Goal: Complete application form

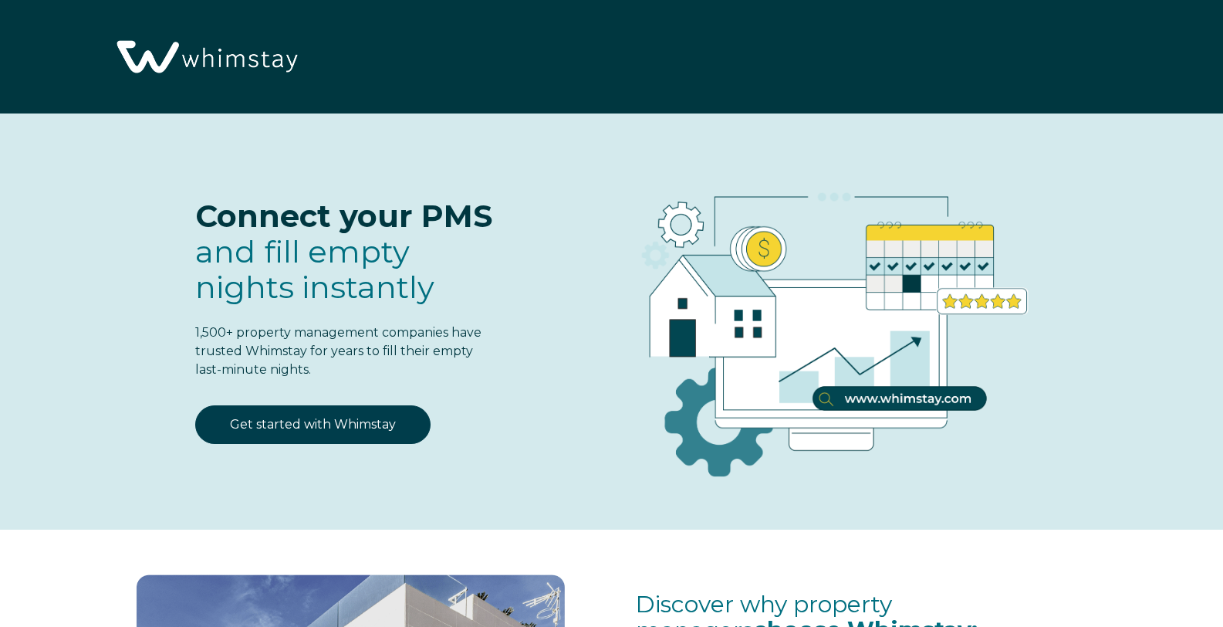
select select "US"
select select "Standard"
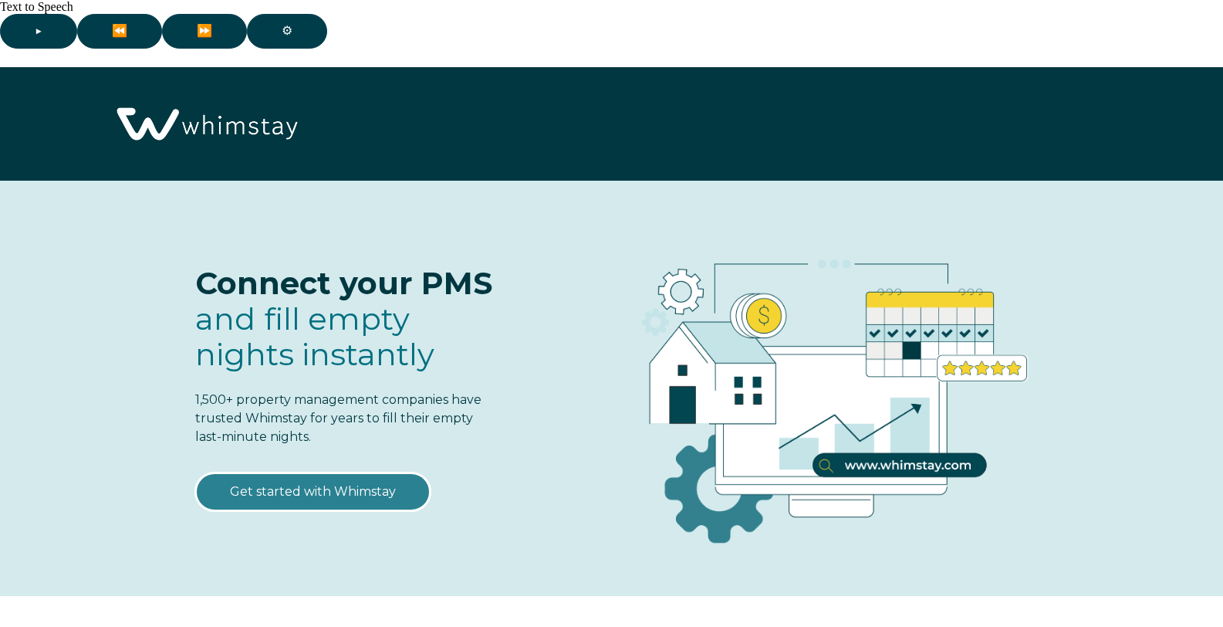
click at [336, 472] on link "Get started with Whimstay" at bounding box center [312, 491] width 235 height 39
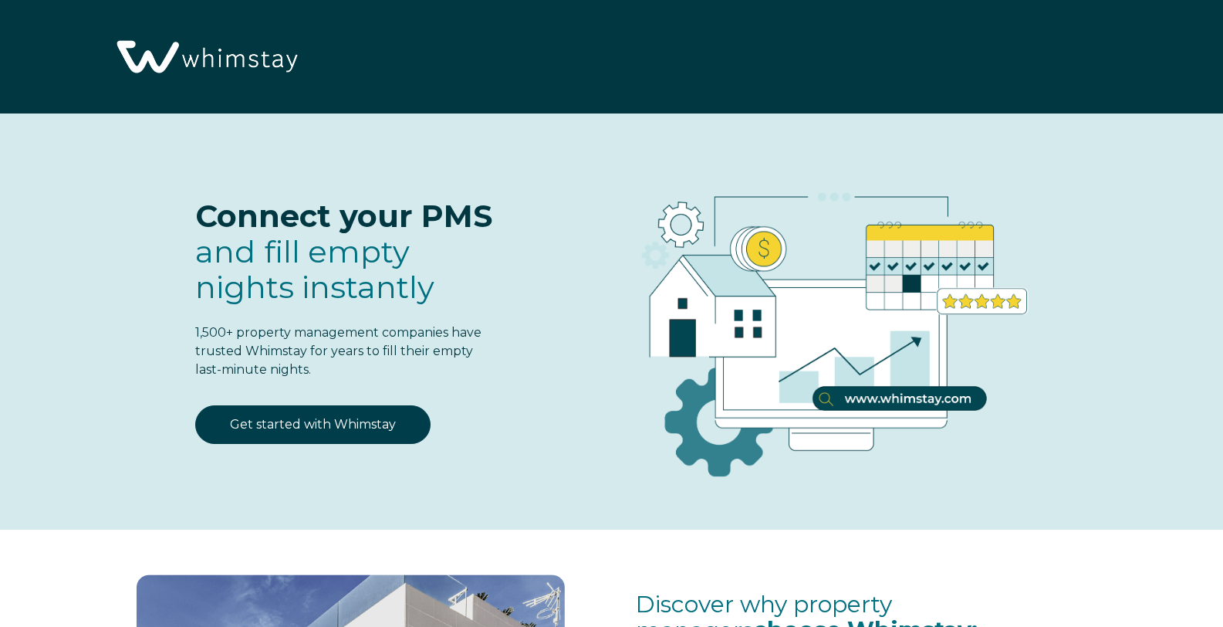
scroll to position [1934, 0]
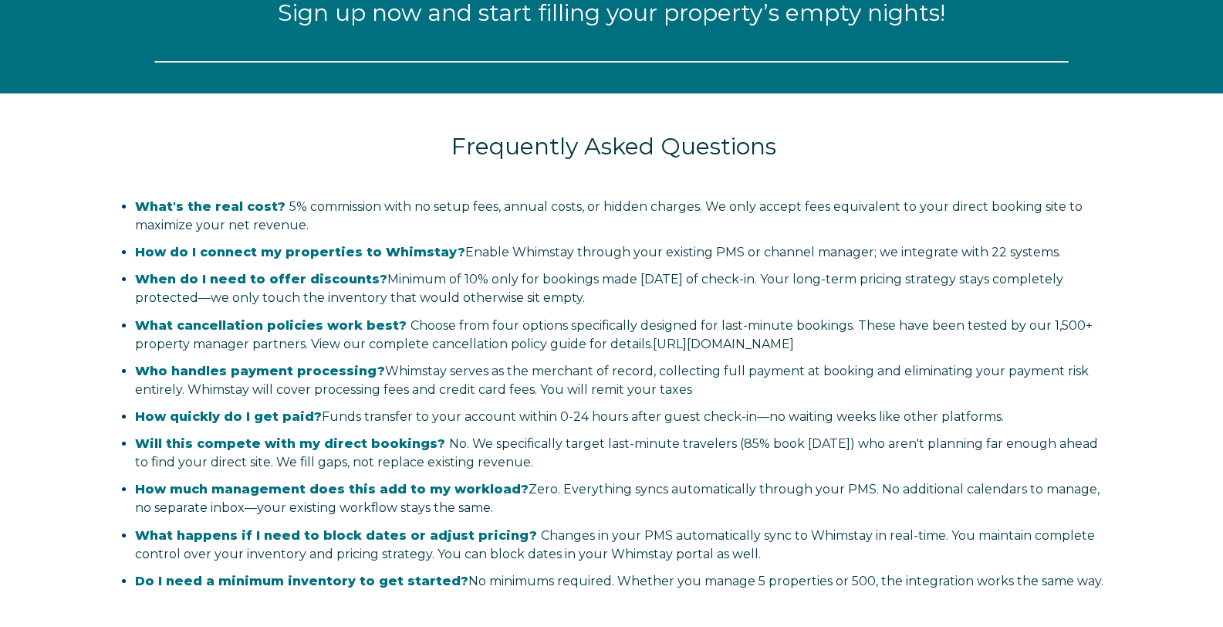
select select "US"
select select "Standard"
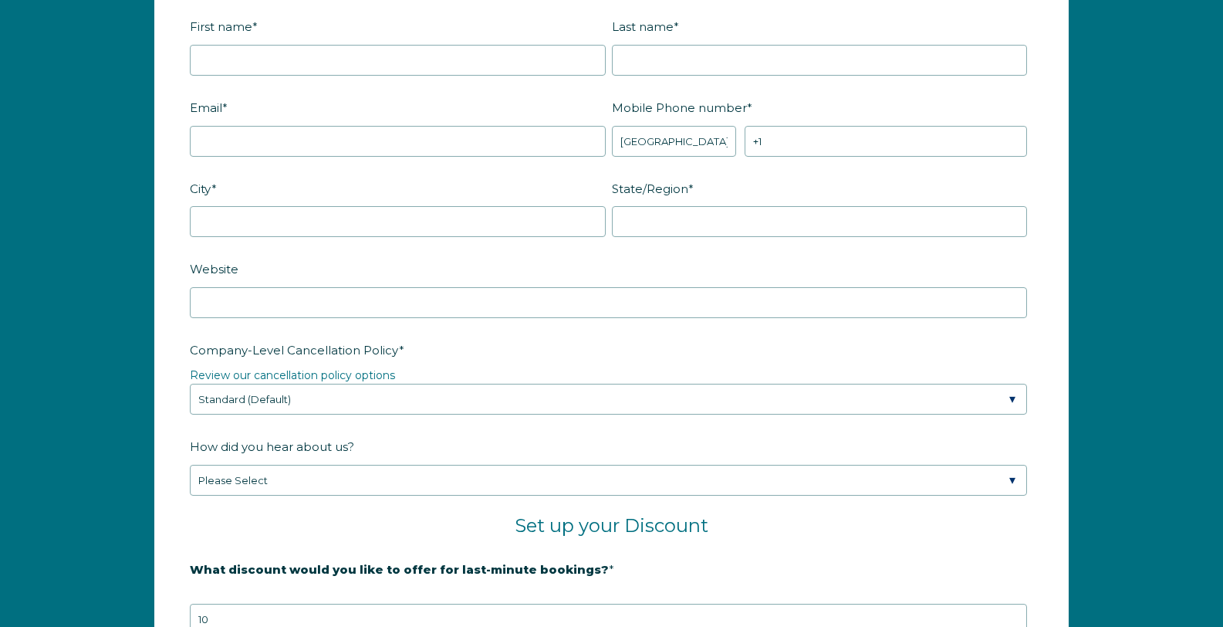
scroll to position [1948, 0]
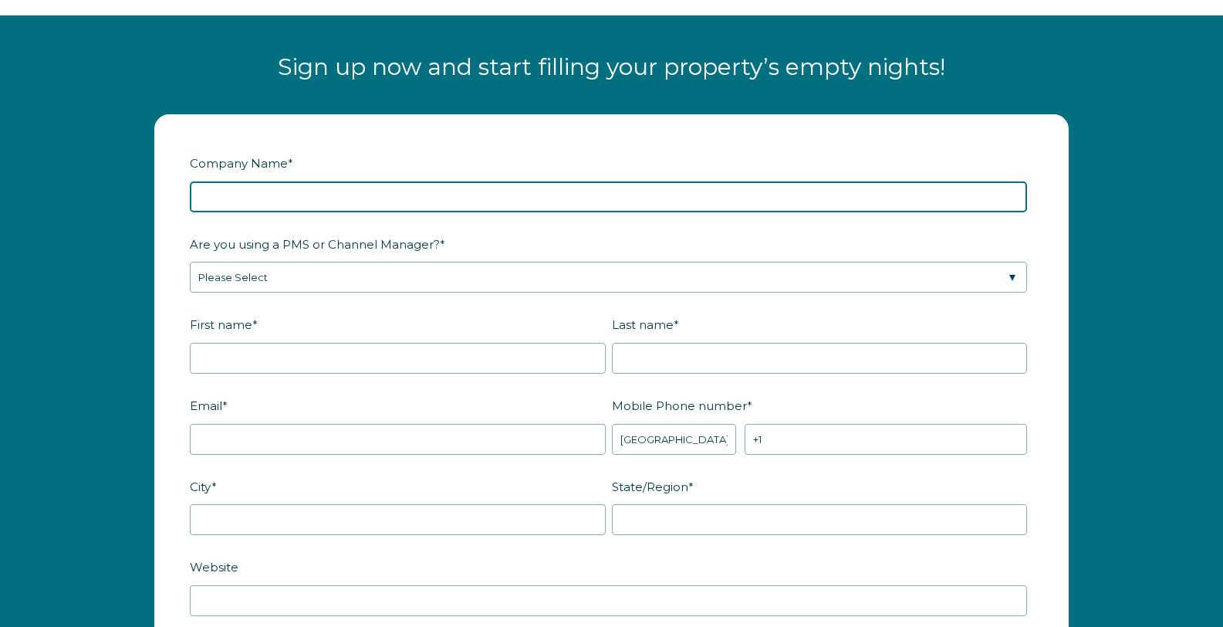
click at [225, 181] on input "Company Name *" at bounding box center [609, 196] width 838 height 31
type input "Castillito del Caribe"
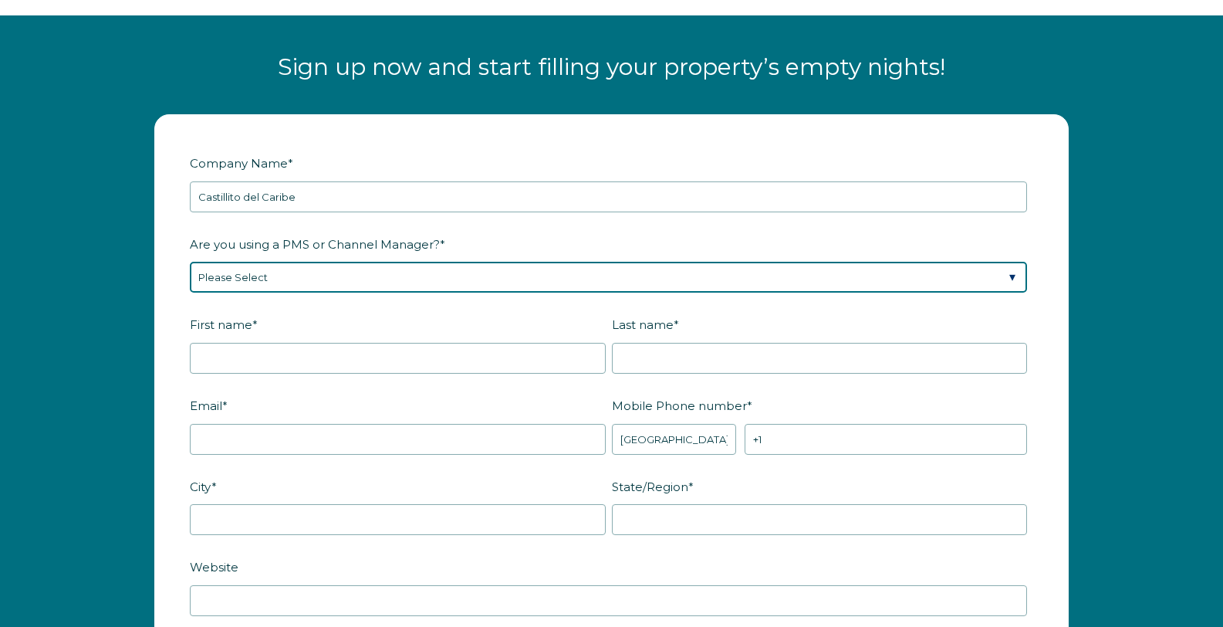
click at [230, 262] on select "Please Select Barefoot BookingPal Boost Brightside CiiRUS Escapia Guesty Hostaw…" at bounding box center [609, 277] width 838 height 31
select select "Not Listed"
click at [190, 262] on select "Please Select Barefoot BookingPal Boost Brightside CiiRUS Escapia Guesty Hostaw…" at bounding box center [609, 277] width 838 height 31
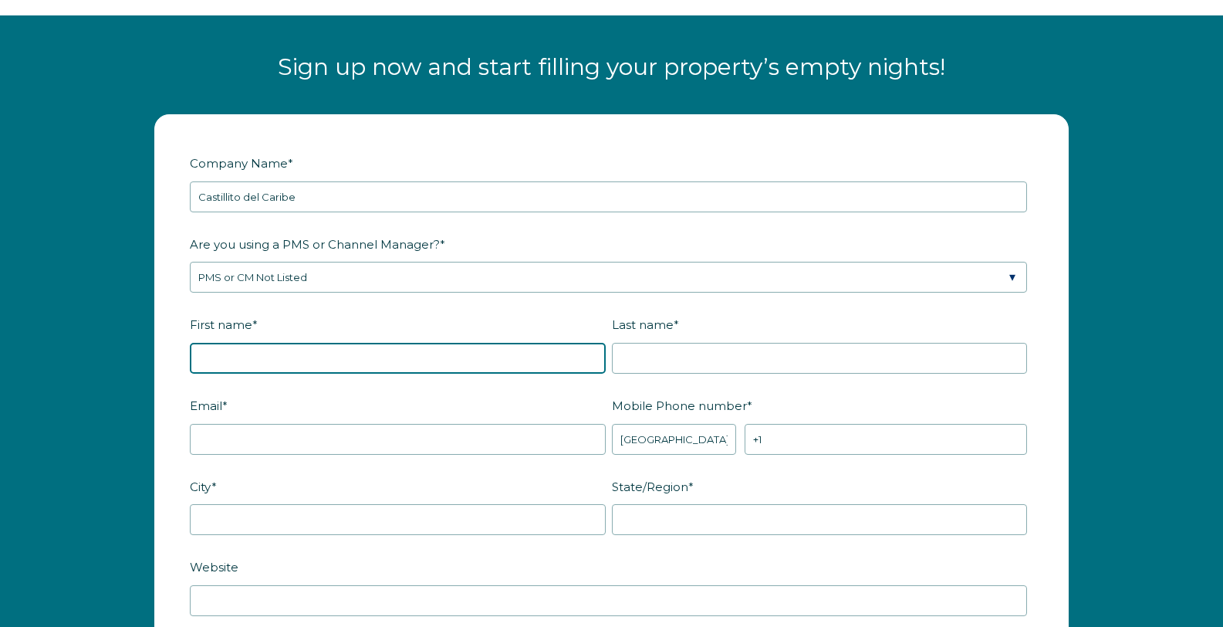
click at [230, 343] on input "First name *" at bounding box center [398, 358] width 416 height 31
type input "[PERSON_NAME]"
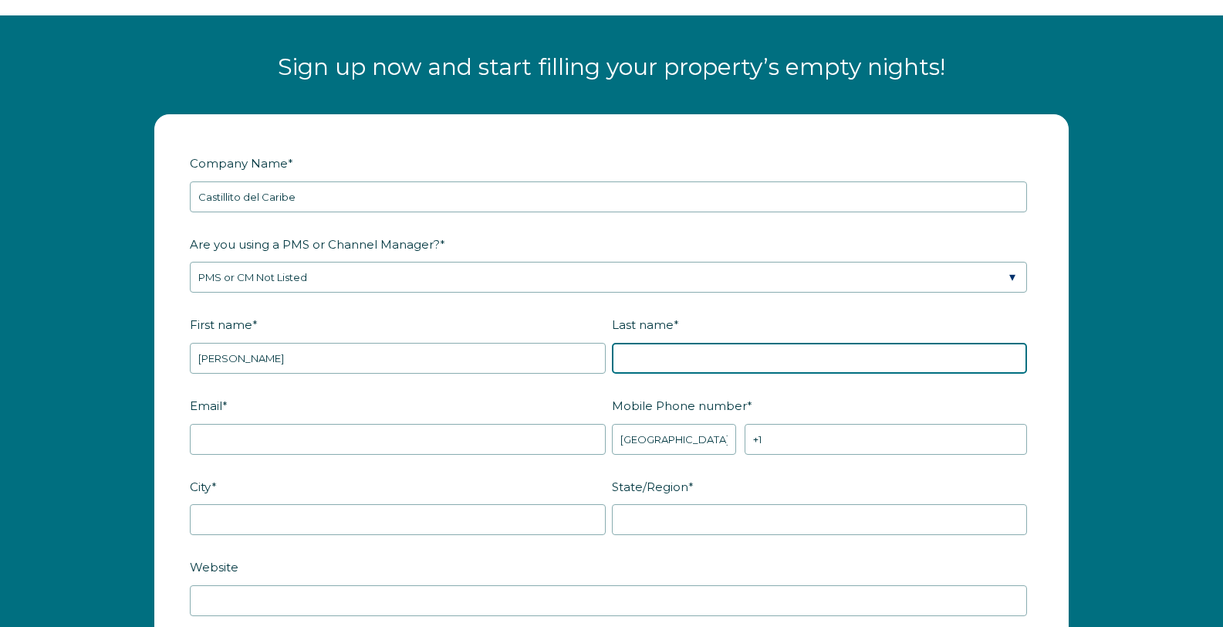
click at [651, 343] on input "Last name *" at bounding box center [820, 358] width 416 height 31
type input "[PERSON_NAME]"
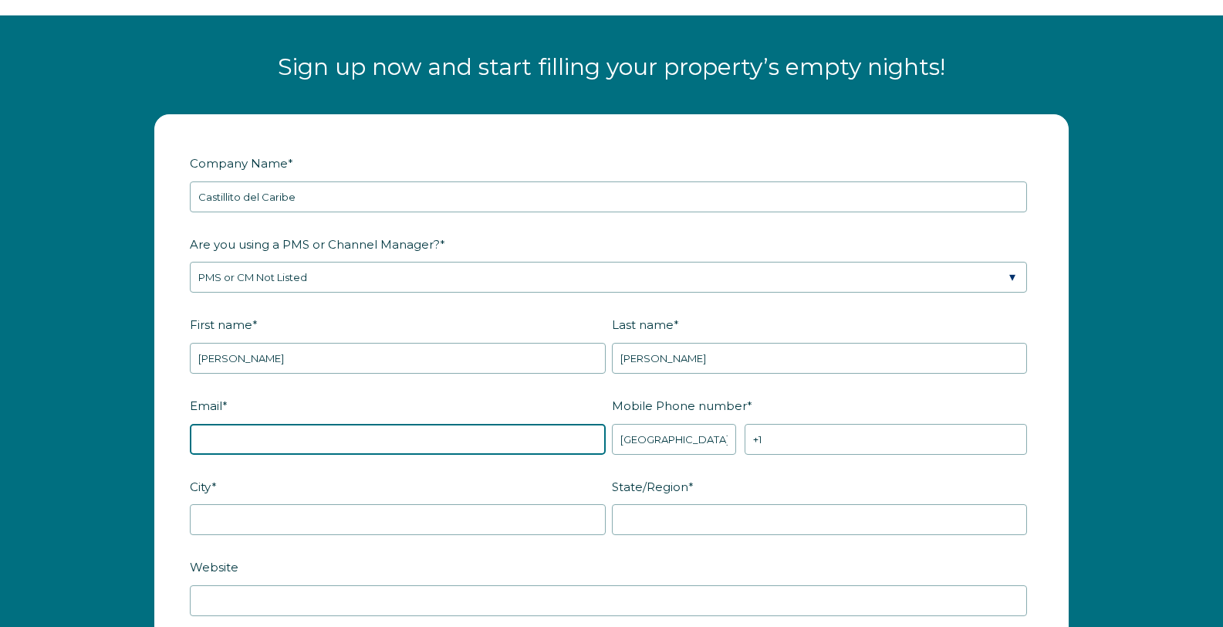
click at [536, 424] on input "Email *" at bounding box center [398, 439] width 416 height 31
type input "[PERSON_NAME][EMAIL_ADDRESS][DOMAIN_NAME]"
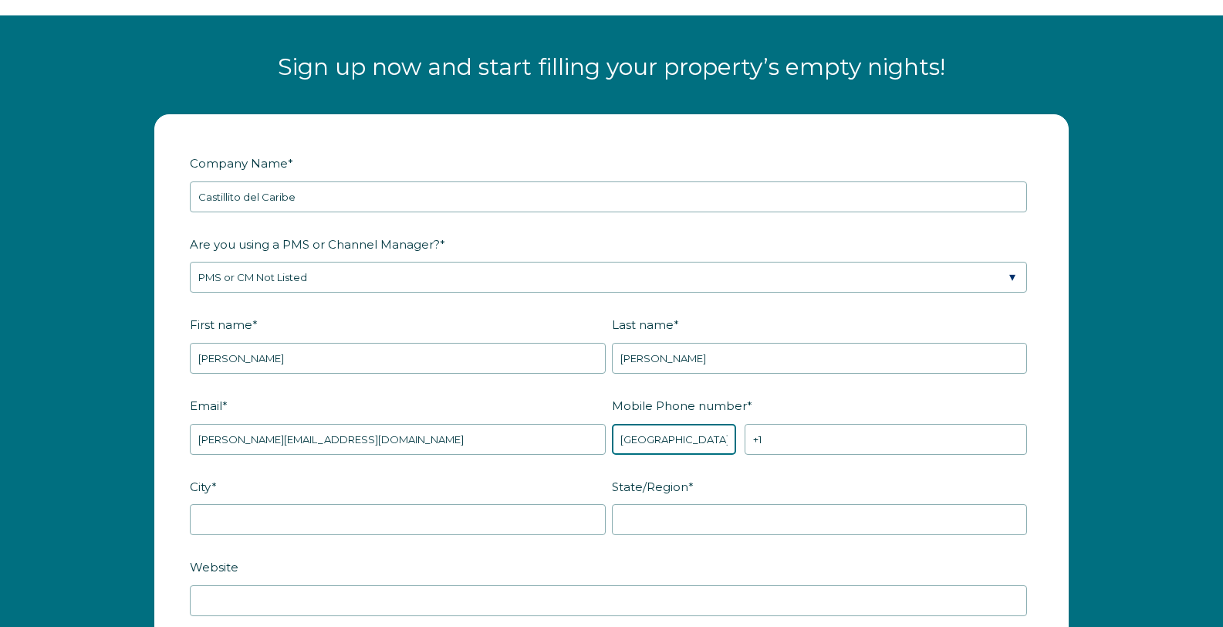
click at [691, 424] on select "* Afghanistan (‫افغانستان‬‎) Albania (Shqipëri) Algeria (‫الجزائر‬‎) American S…" at bounding box center [674, 439] width 125 height 31
click at [612, 424] on select "* Afghanistan (‫افغانستان‬‎) Albania (Shqipëri) Algeria (‫الجزائر‬‎) American S…" at bounding box center [674, 439] width 125 height 31
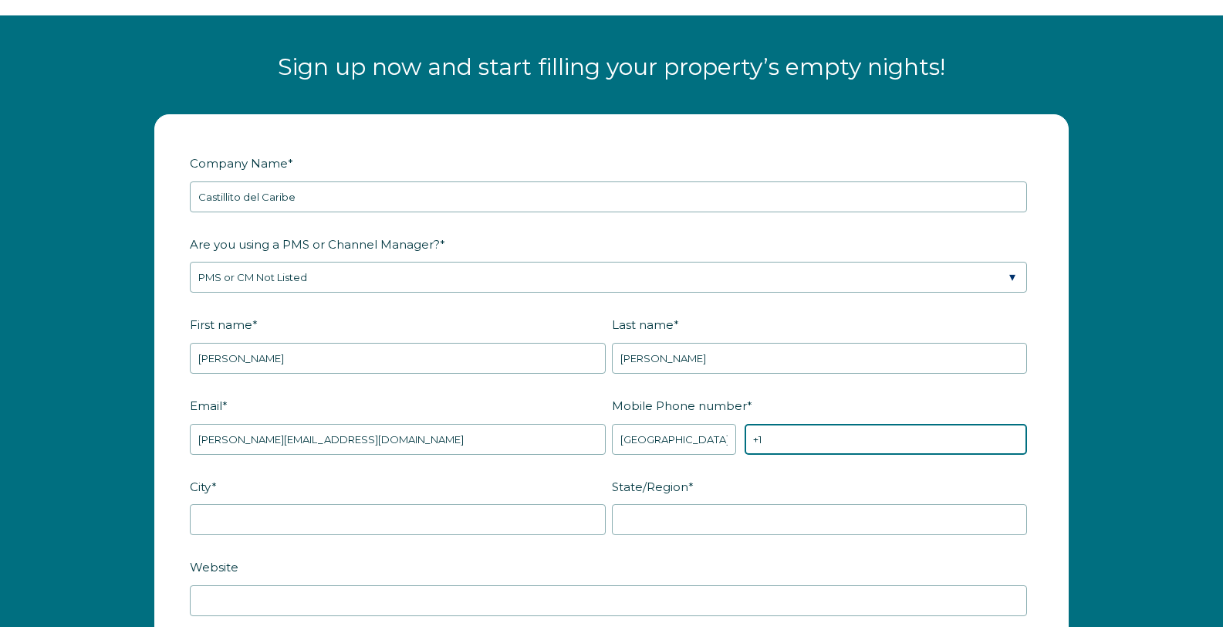
click at [824, 424] on input "+1" at bounding box center [886, 439] width 283 height 31
type input "[PHONE_NUMBER]"
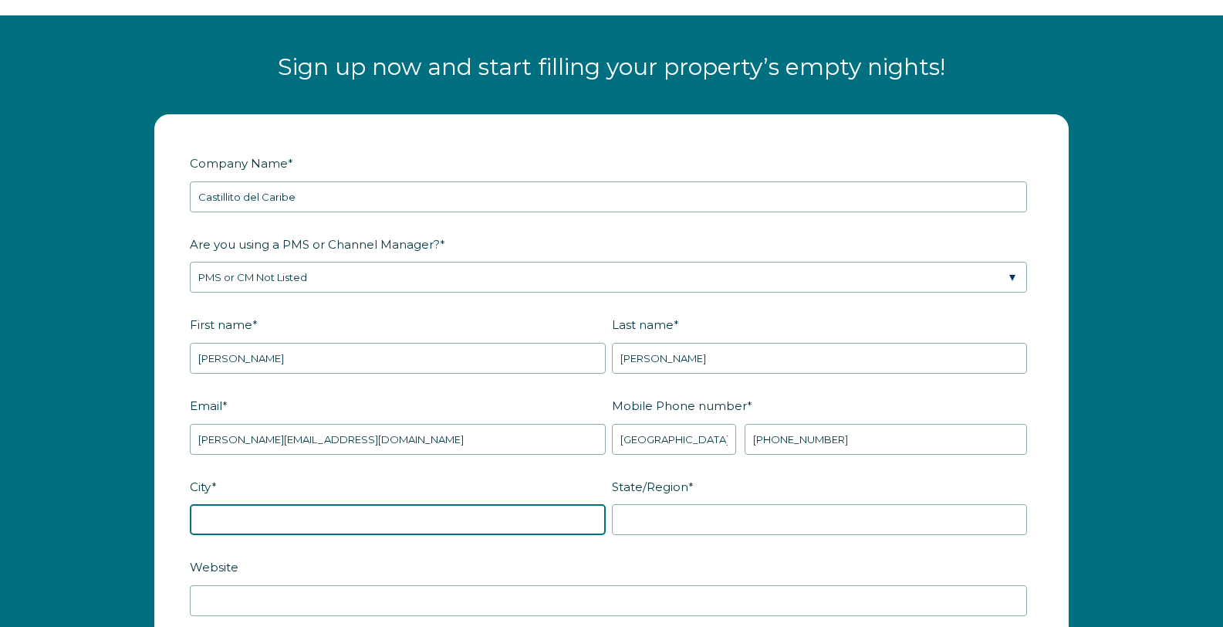
click at [424, 504] on input "City *" at bounding box center [398, 519] width 416 height 31
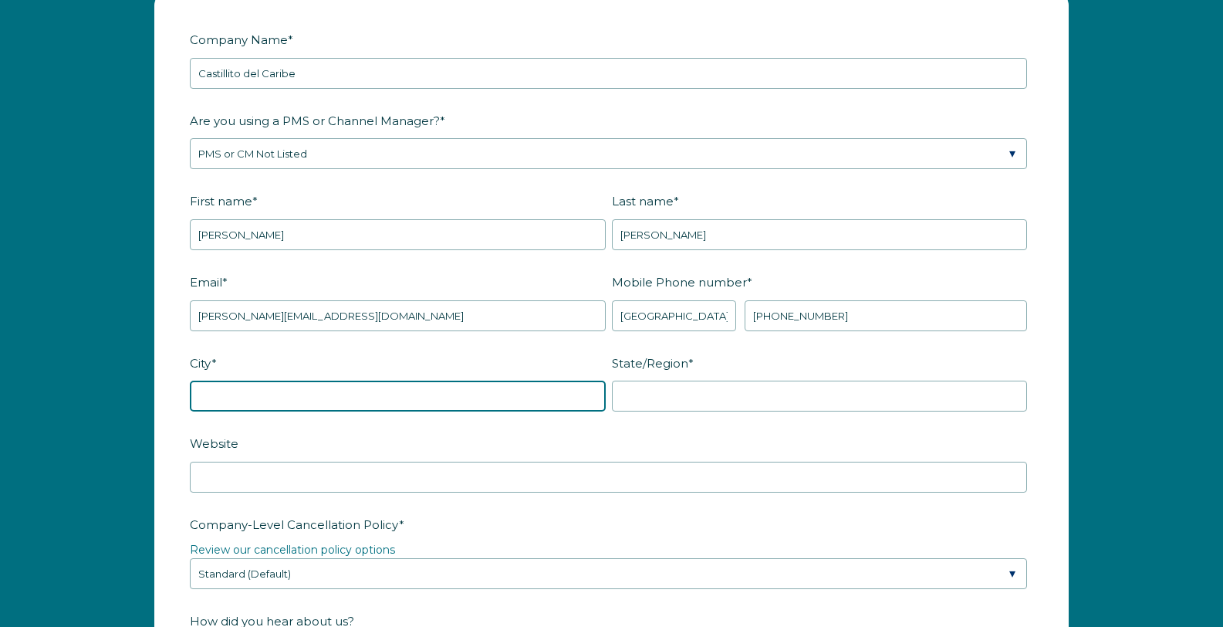
scroll to position [2077, 0]
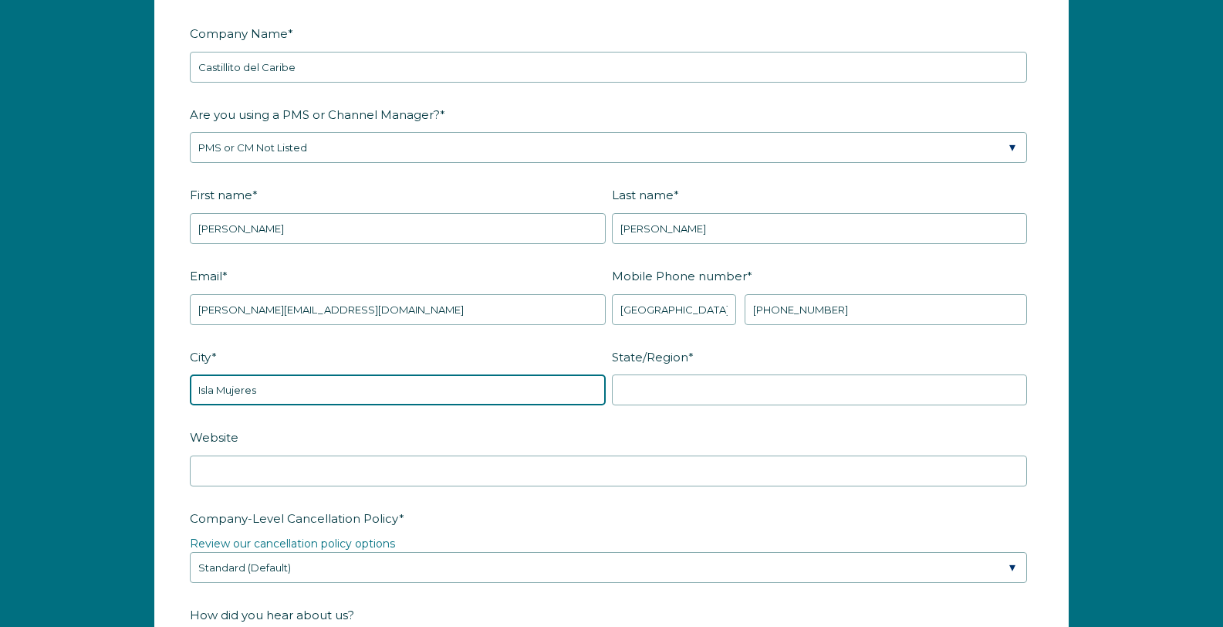
type input "Isla Mujeres"
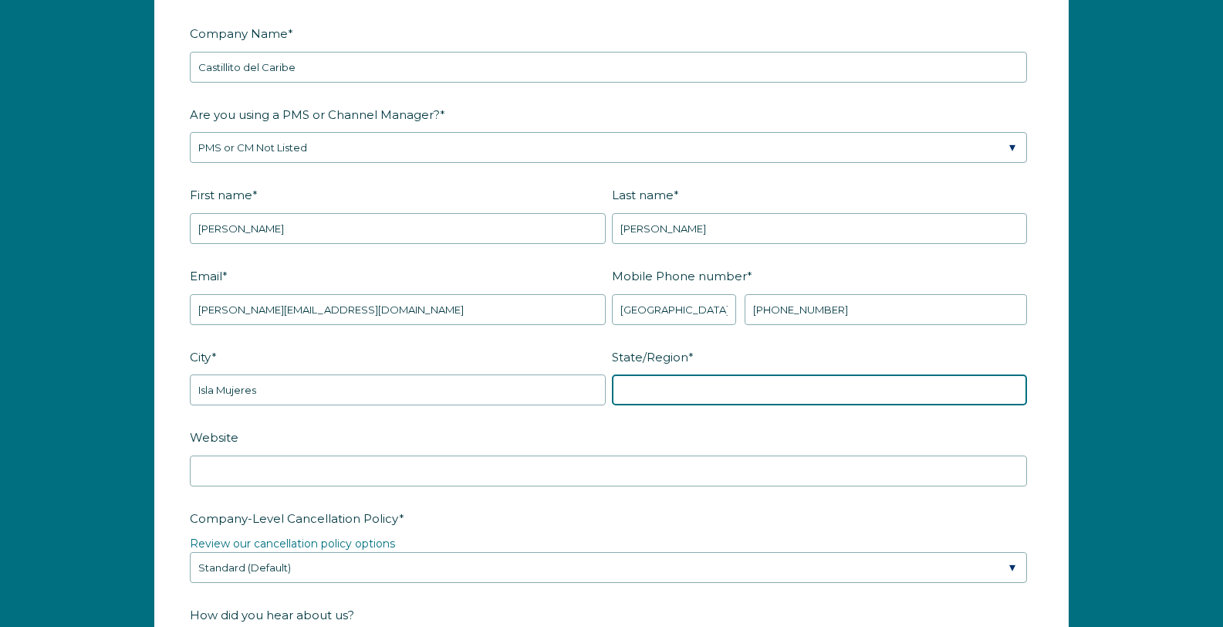
click at [689, 374] on input "State/Region *" at bounding box center [820, 389] width 416 height 31
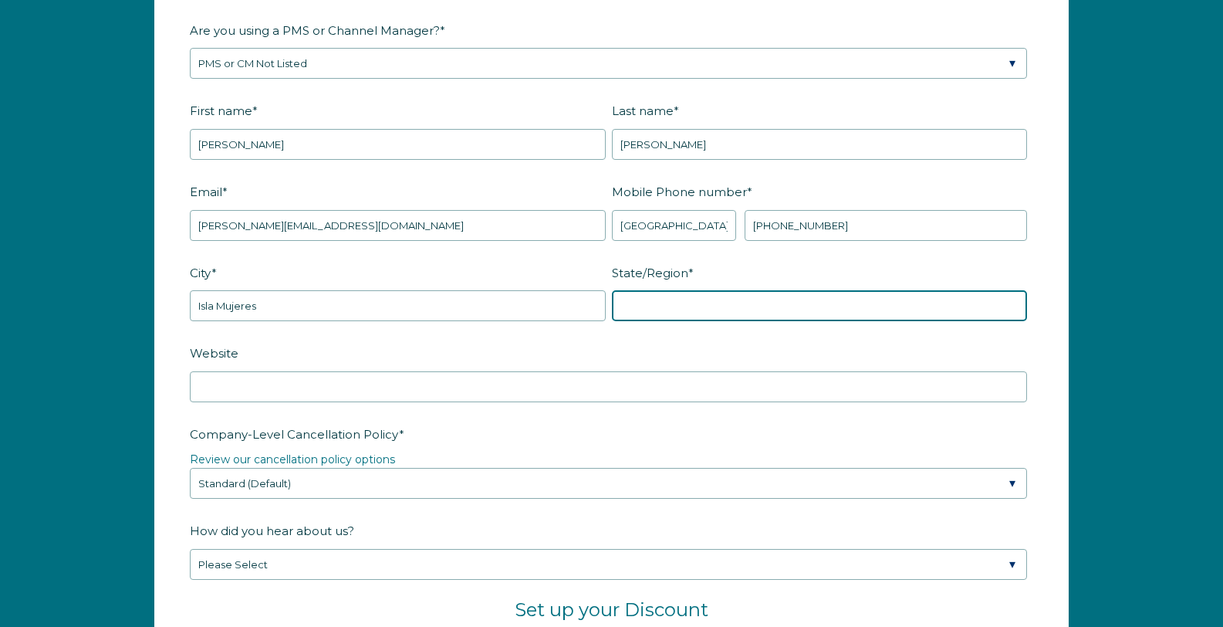
scroll to position [2194, 0]
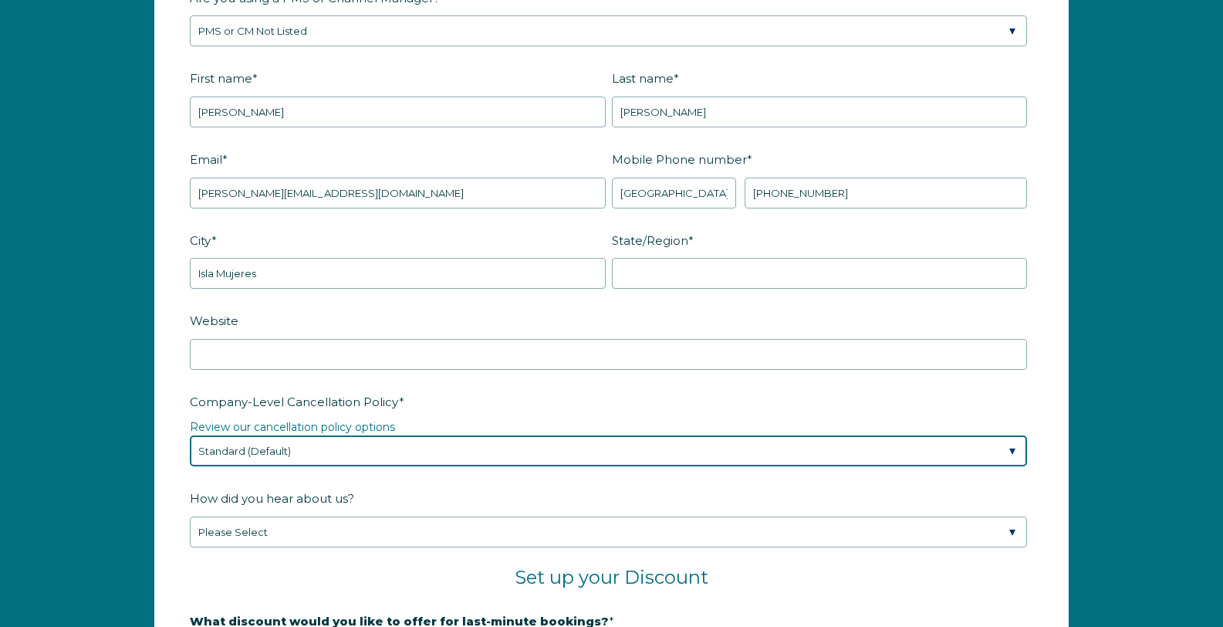
click at [360, 388] on div "Company-Level Cancellation Policy * Review our cancellation policy options Plea…" at bounding box center [612, 427] width 844 height 79
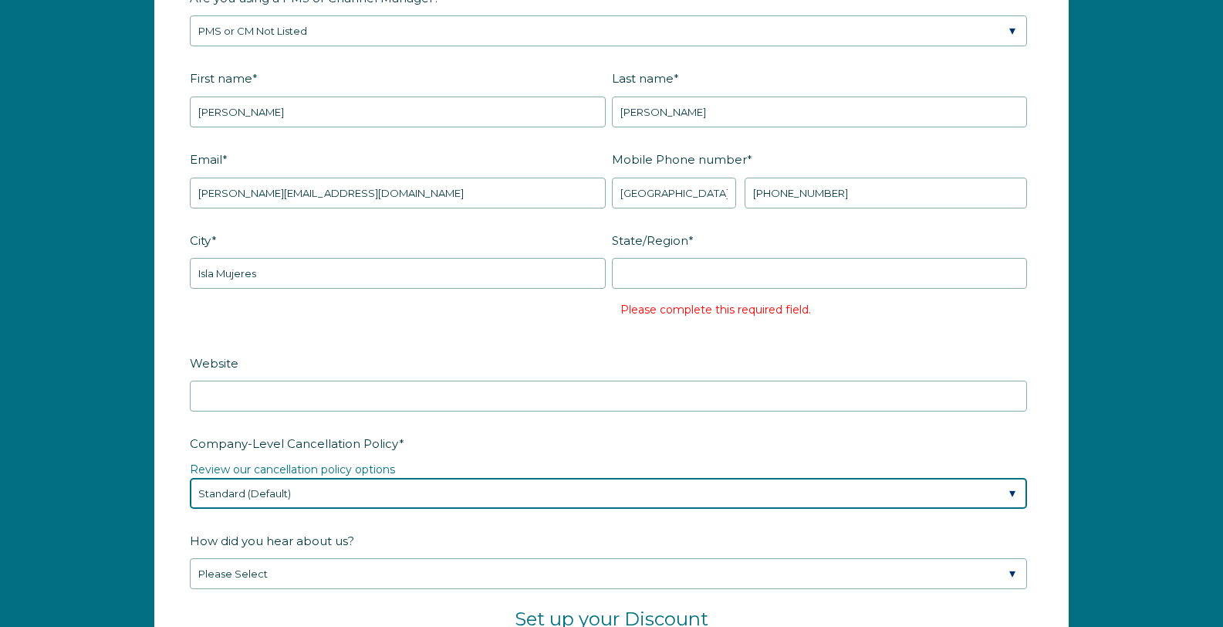
select select "Strict"
click at [190, 478] on select "Please Select Partial Standard (Default) Moderate Strict" at bounding box center [609, 493] width 838 height 31
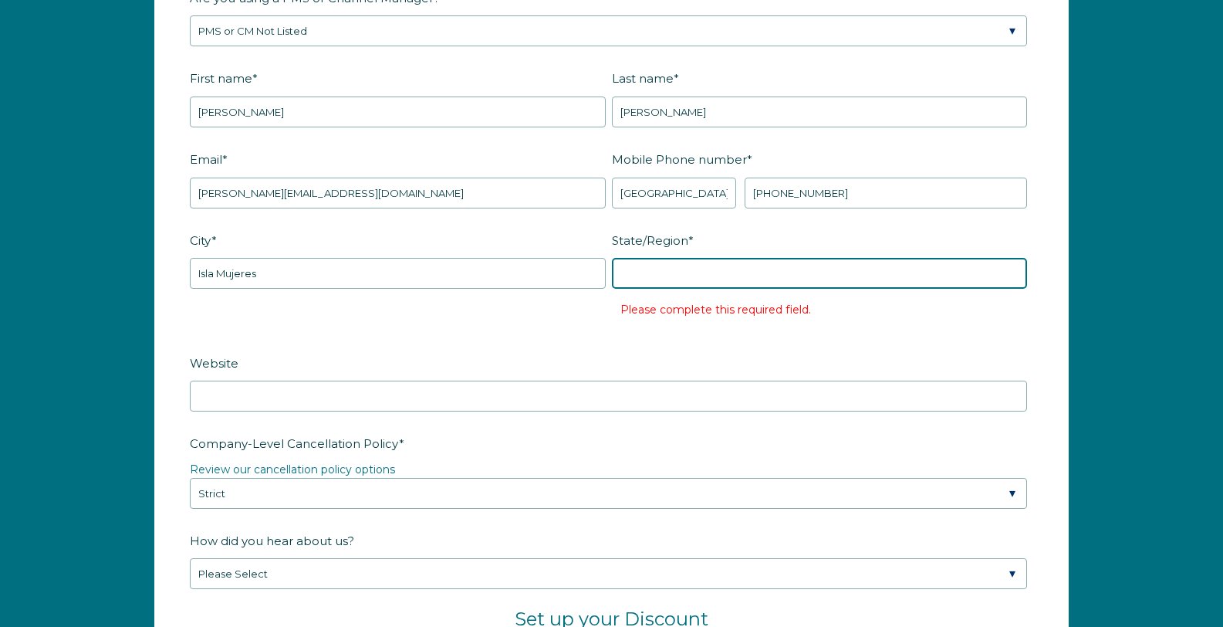
click at [650, 258] on input "State/Region *" at bounding box center [820, 273] width 416 height 31
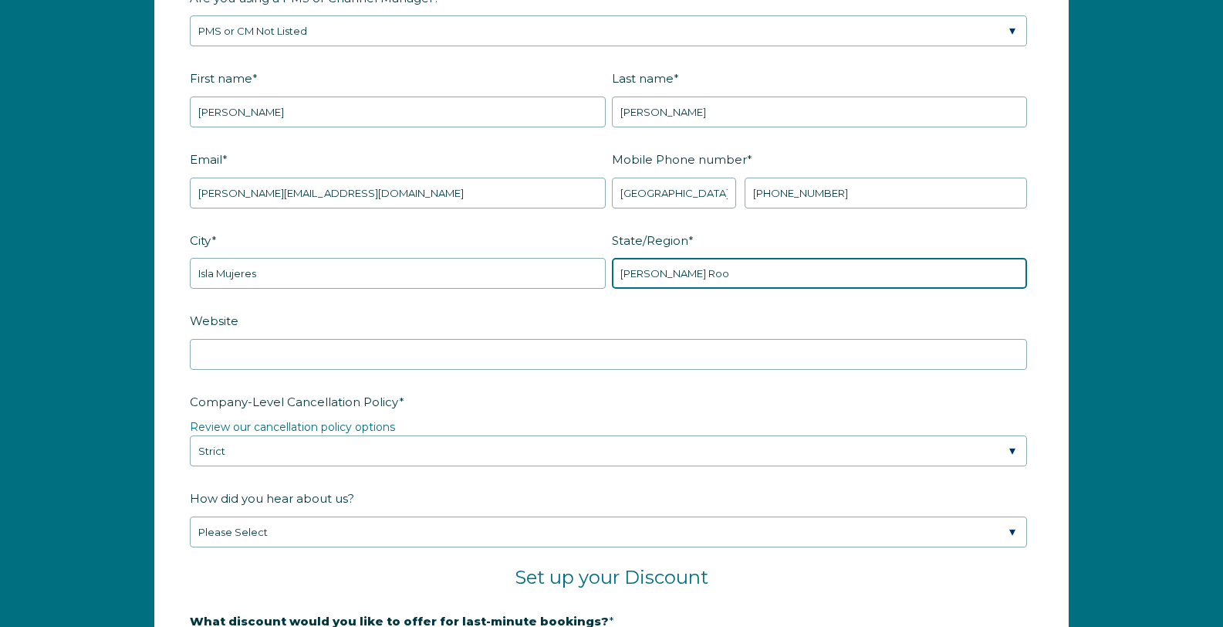
type input "[PERSON_NAME] Roo"
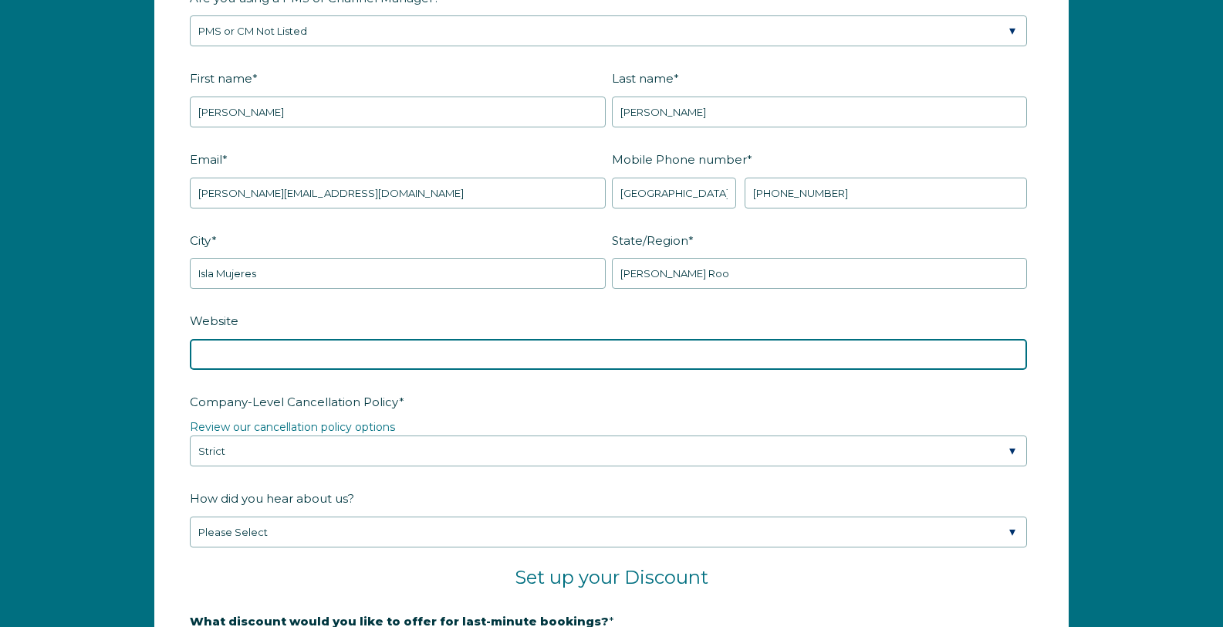
click at [445, 339] on input "Website" at bounding box center [609, 354] width 838 height 31
type input "[URL][DOMAIN_NAME]"
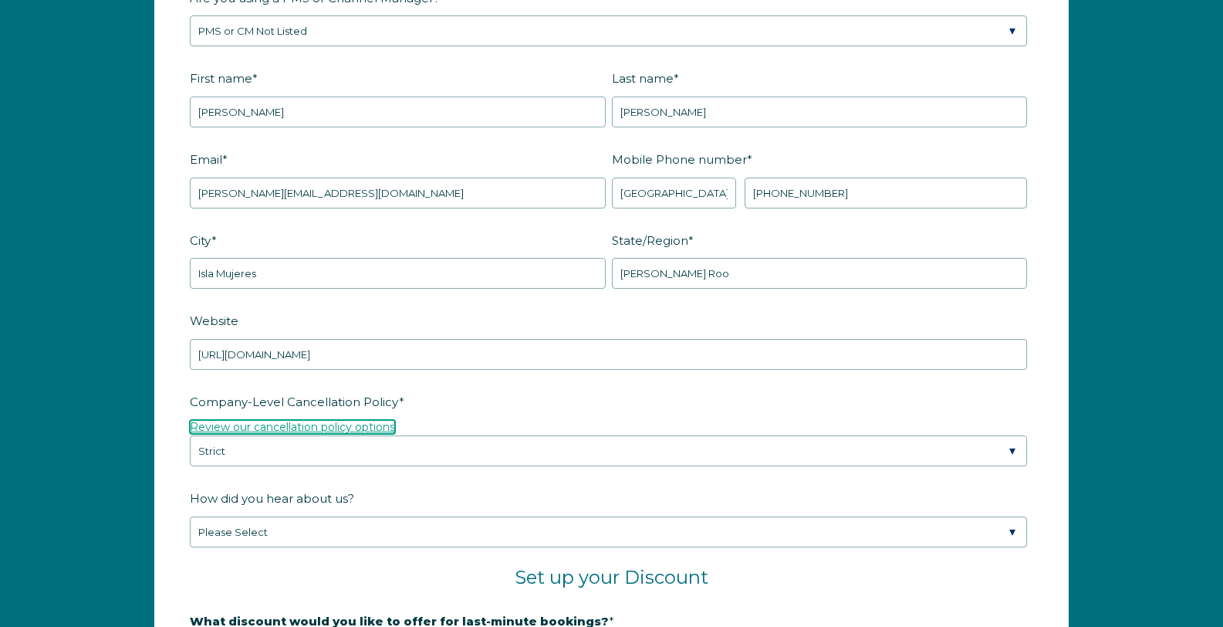
click at [368, 420] on link "Review our cancellation policy options" at bounding box center [292, 427] width 205 height 14
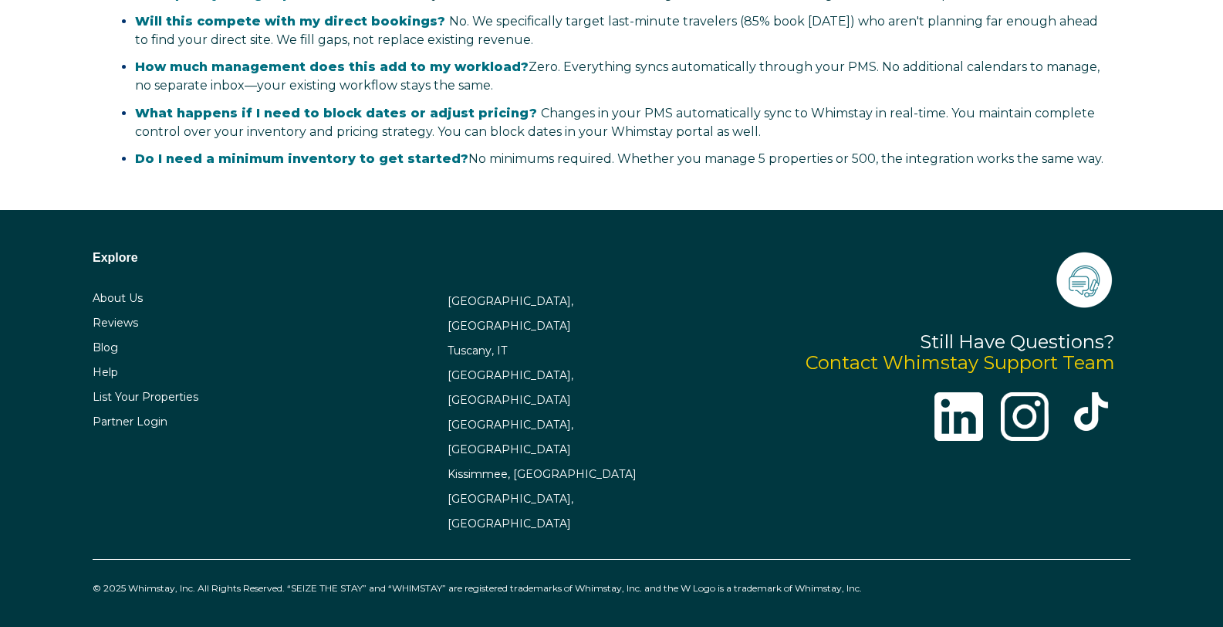
scroll to position [2194, 0]
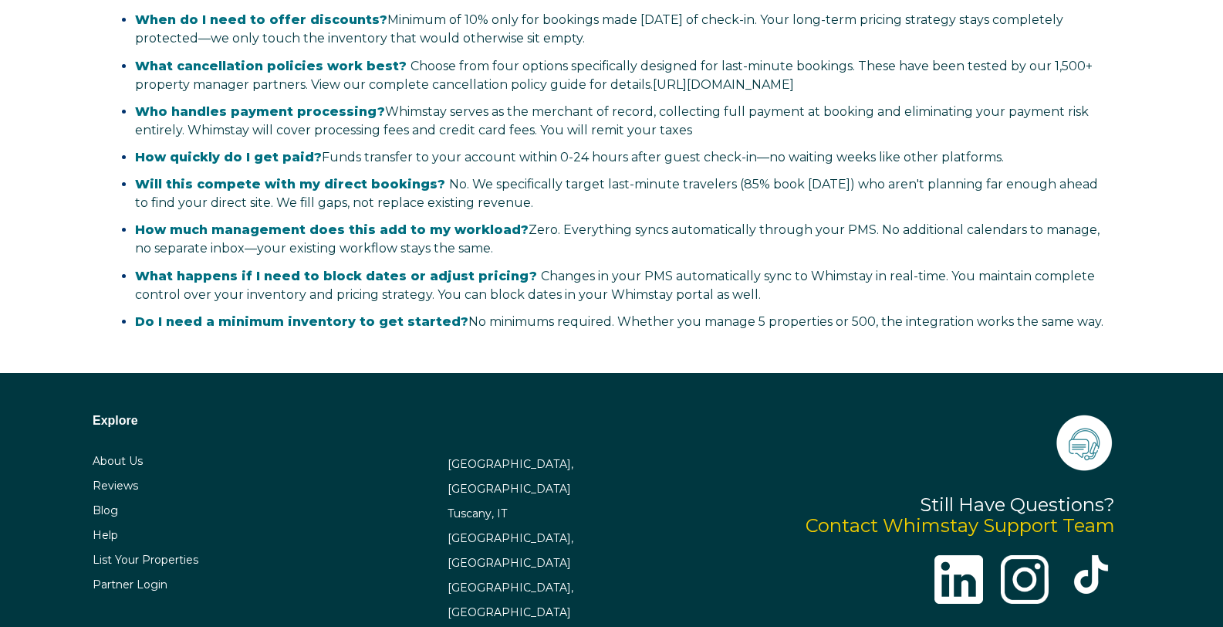
select select "US"
select select "Standard"
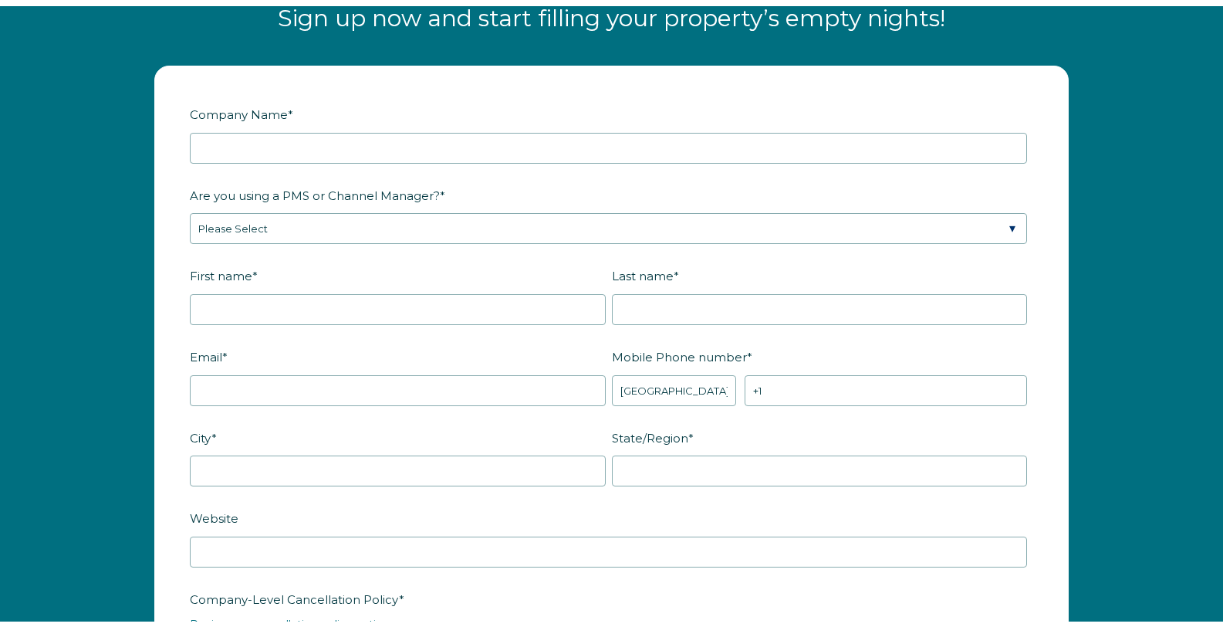
scroll to position [1885, 0]
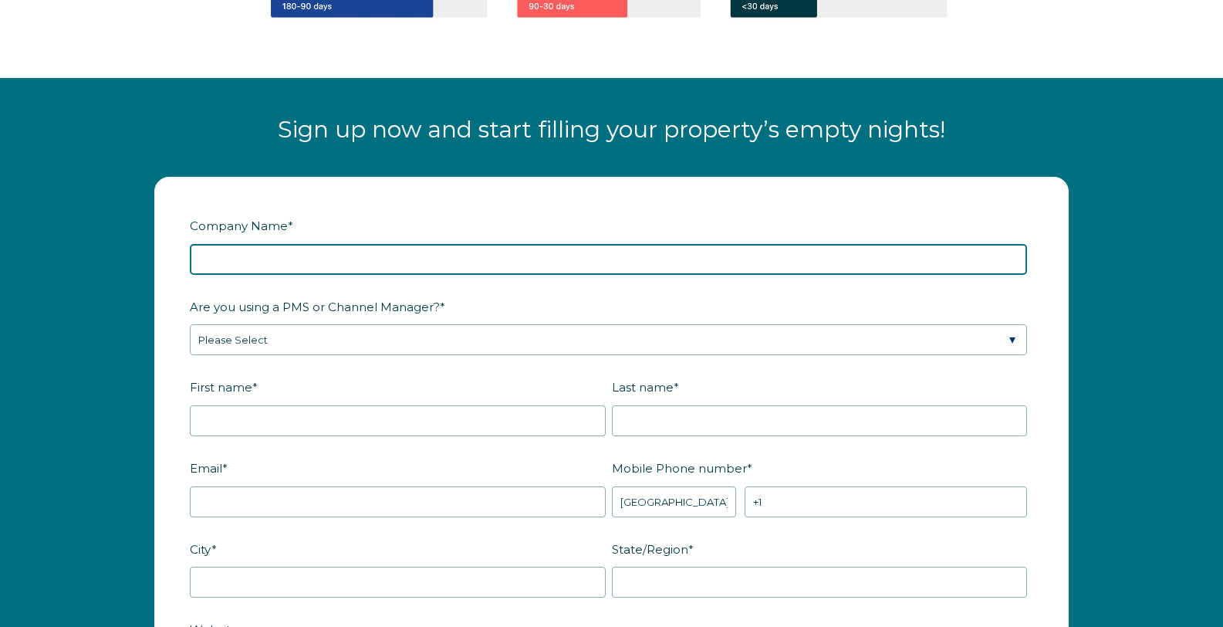
click at [281, 244] on input "Company Name *" at bounding box center [609, 259] width 838 height 31
type input "Castillito del Caribe"
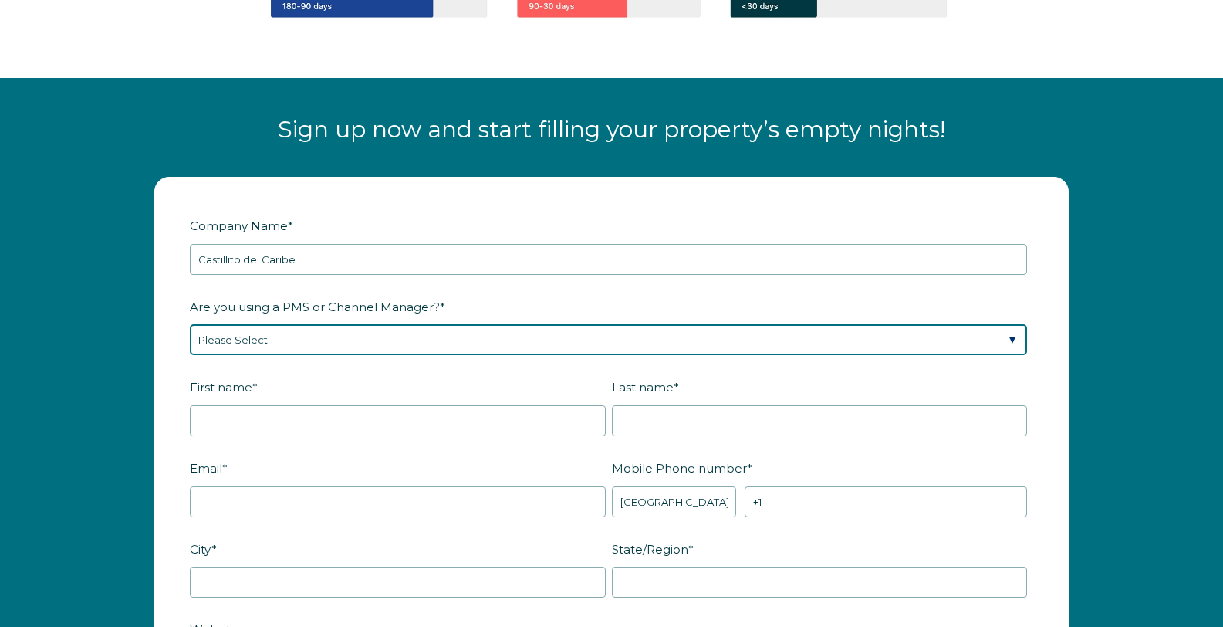
click at [263, 324] on select "Please Select Barefoot BookingPal Boost Brightside CiiRUS Escapia Guesty Hostaw…" at bounding box center [609, 339] width 838 height 31
select select "Not Listed"
click at [190, 324] on select "Please Select Barefoot BookingPal Boost Brightside CiiRUS Escapia Guesty Hostaw…" at bounding box center [609, 339] width 838 height 31
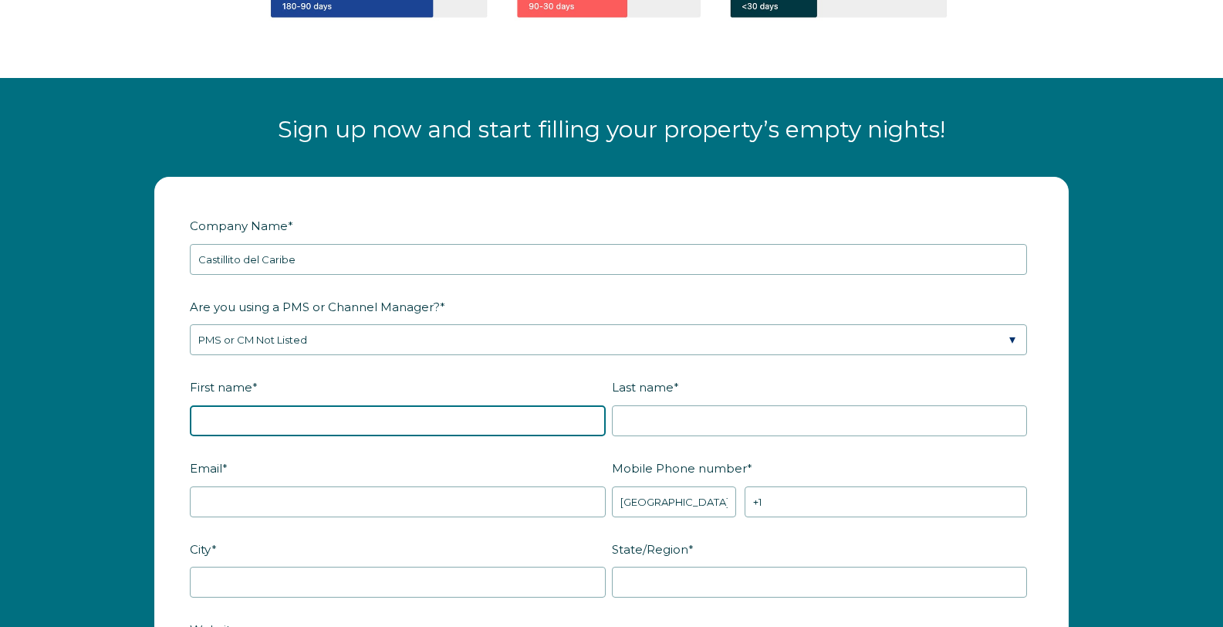
click at [236, 405] on input "First name *" at bounding box center [398, 420] width 416 height 31
type input "[PERSON_NAME]"
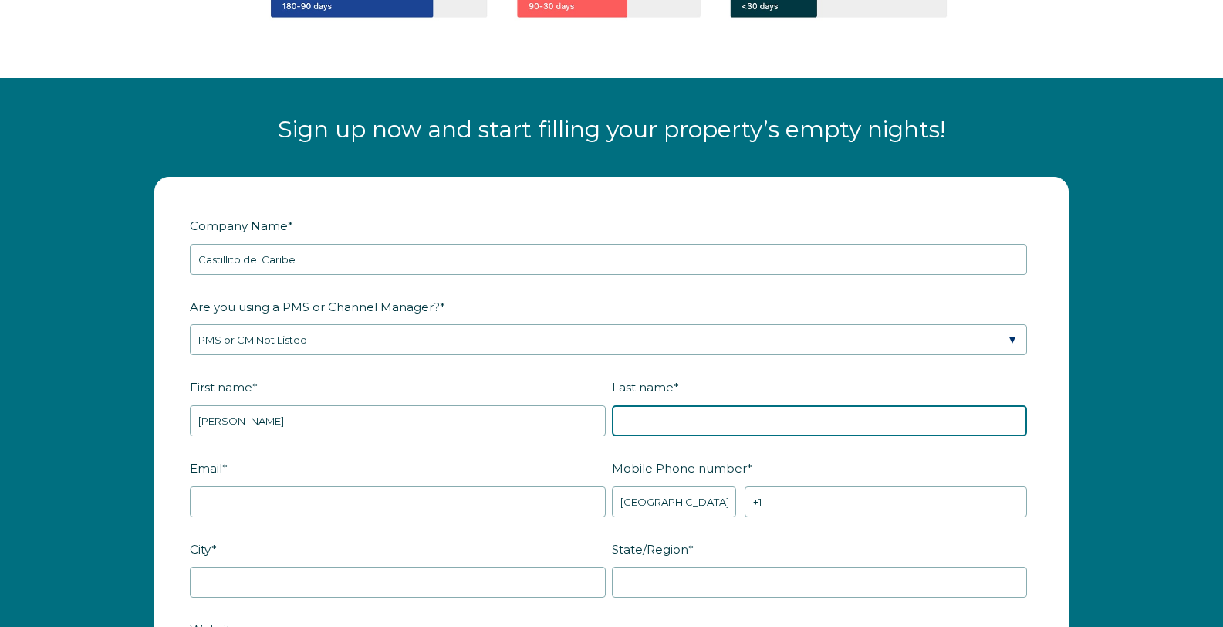
click at [675, 405] on input "Last name *" at bounding box center [820, 420] width 416 height 31
click at [631, 405] on input "[PERSON_NAME]" at bounding box center [820, 420] width 416 height 31
type input "[PERSON_NAME]"
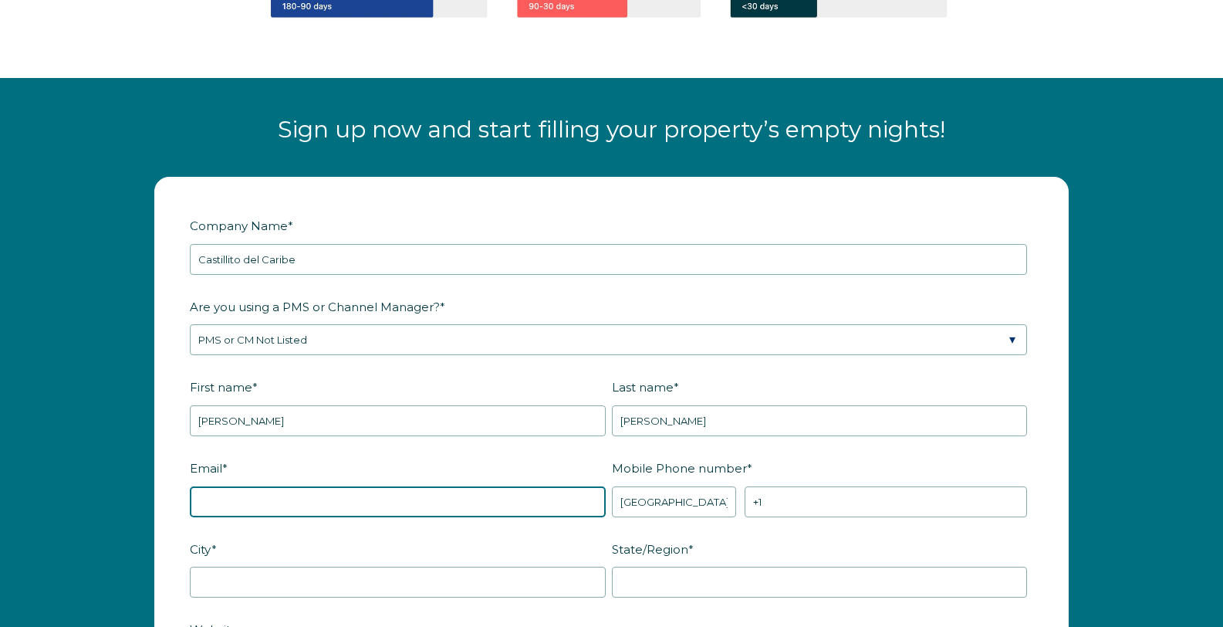
click at [343, 486] on input "Email *" at bounding box center [398, 501] width 416 height 31
type input "[PERSON_NAME][EMAIL_ADDRESS][DOMAIN_NAME]"
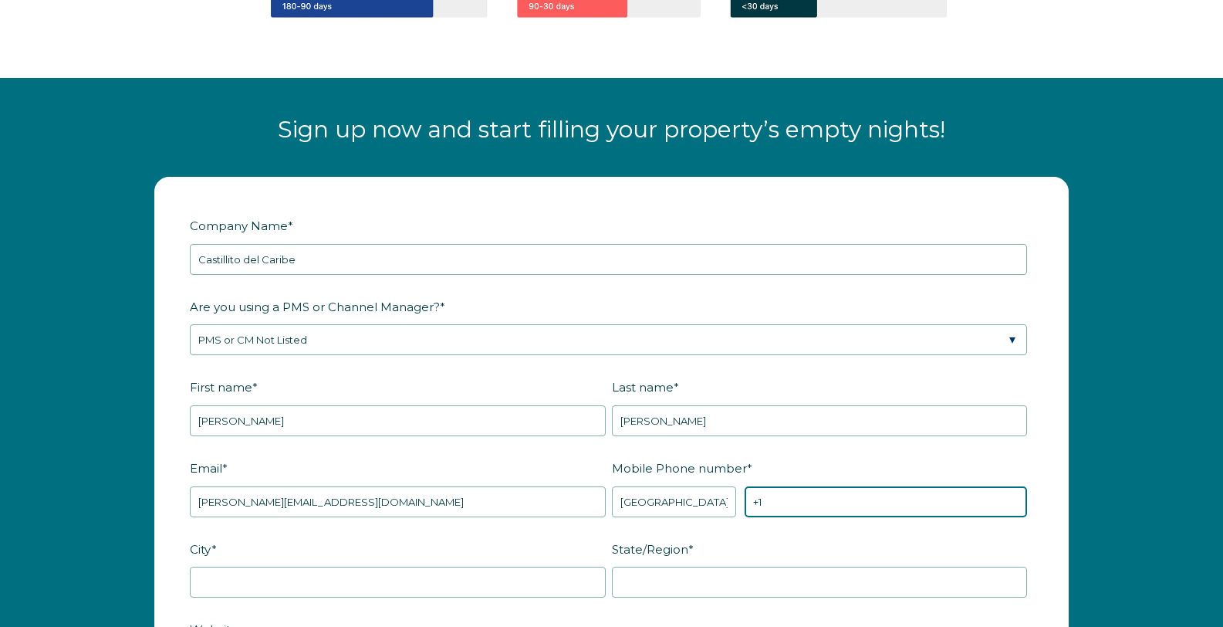
click at [773, 486] on input "+1" at bounding box center [886, 501] width 283 height 31
click at [774, 486] on input "+1" at bounding box center [886, 501] width 283 height 31
type input "[PHONE_NUMBER]"
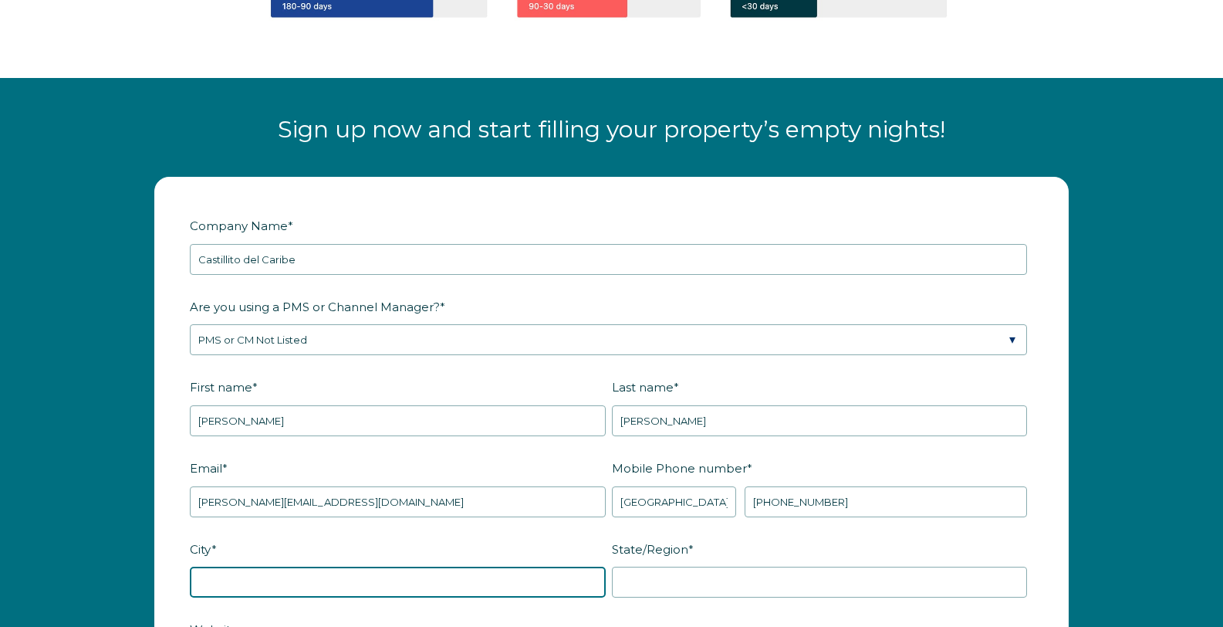
click at [431, 567] on input "City *" at bounding box center [398, 582] width 416 height 31
type input "Isla Mujeres"
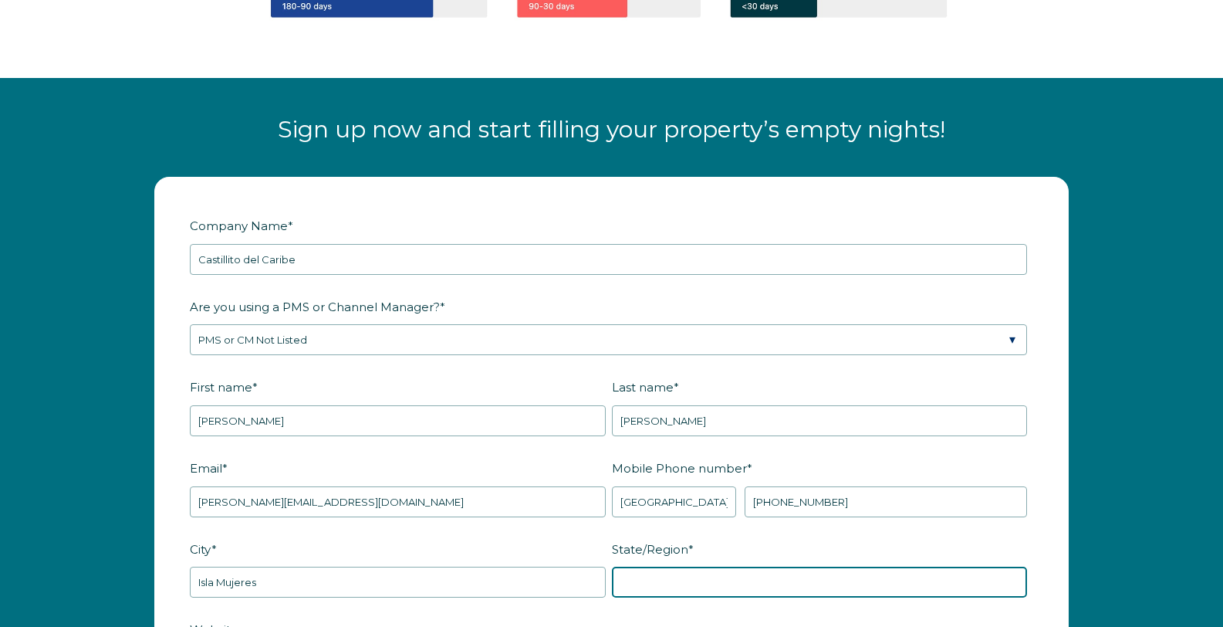
click at [679, 567] on input "State/Region *" at bounding box center [820, 582] width 416 height 31
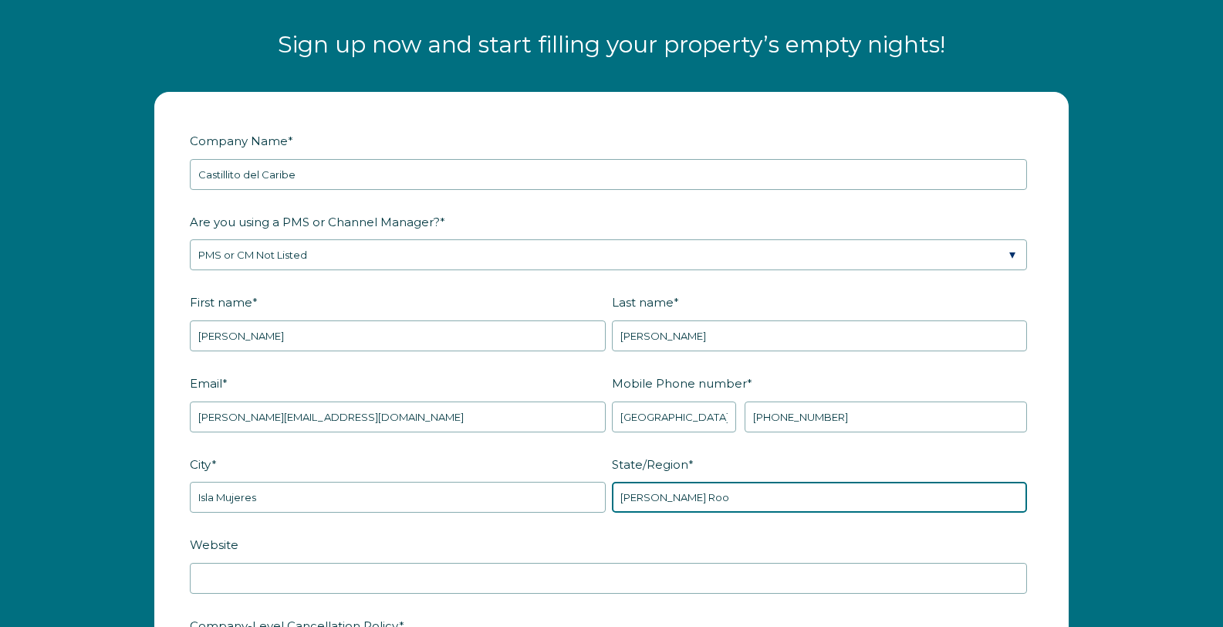
scroll to position [2030, 0]
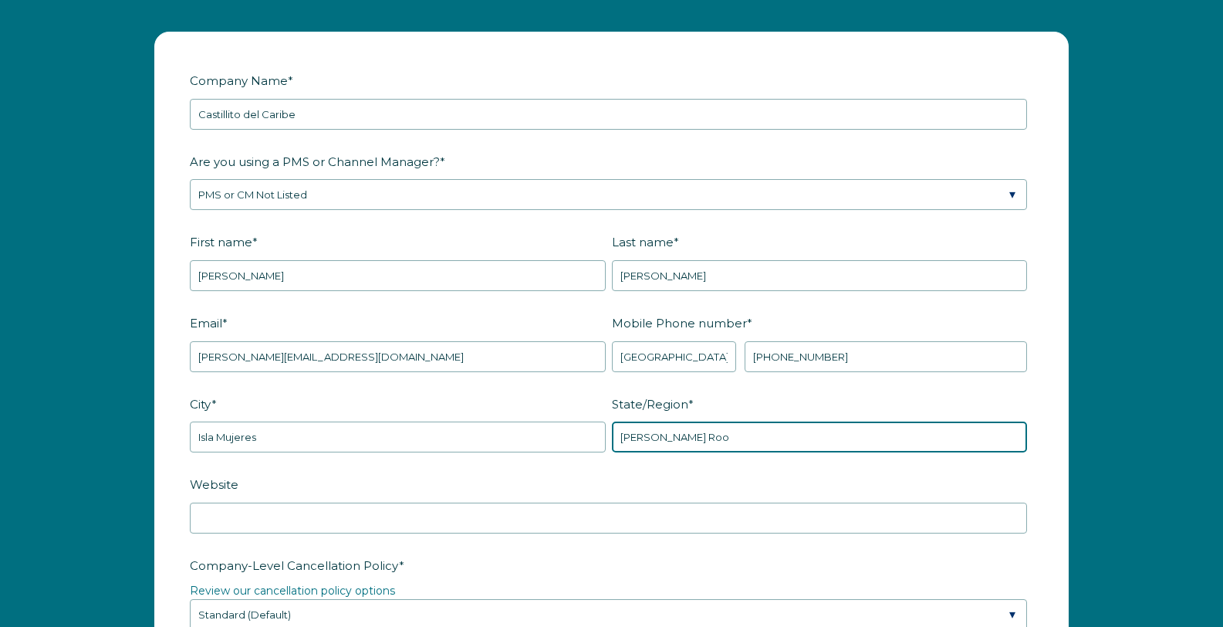
type input "[PERSON_NAME] Roo"
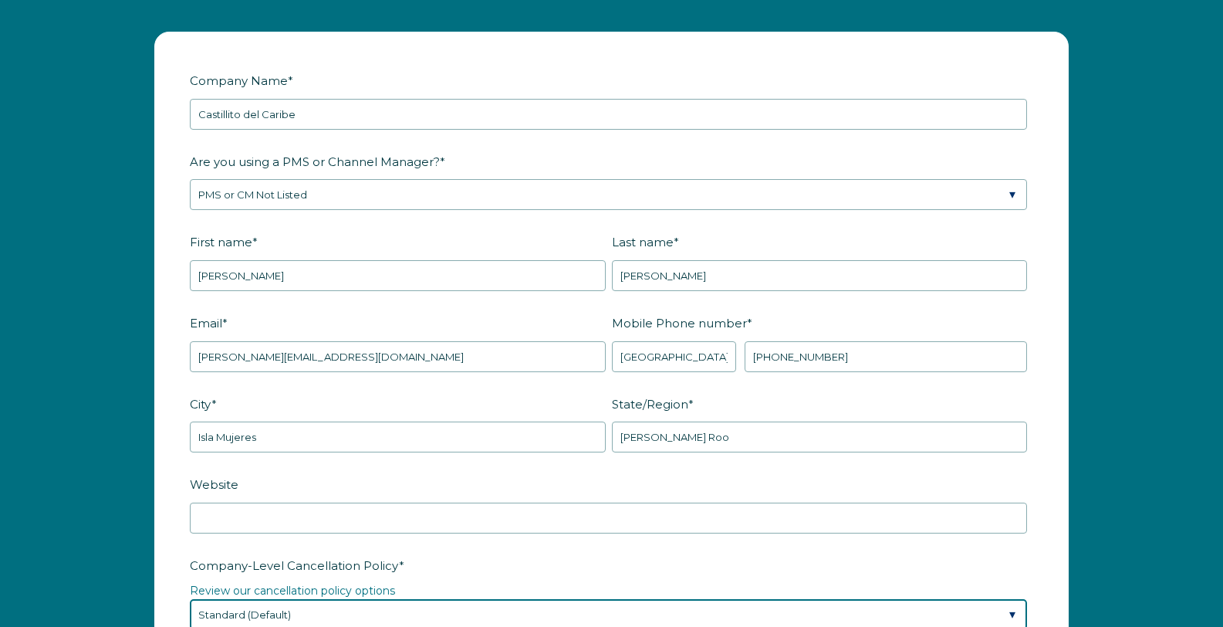
click at [415, 599] on select "Please Select Partial Standard (Default) Moderate Strict" at bounding box center [609, 614] width 838 height 31
select select "Strict"
click at [190, 599] on select "Please Select Partial Standard (Default) Moderate Strict" at bounding box center [609, 614] width 838 height 31
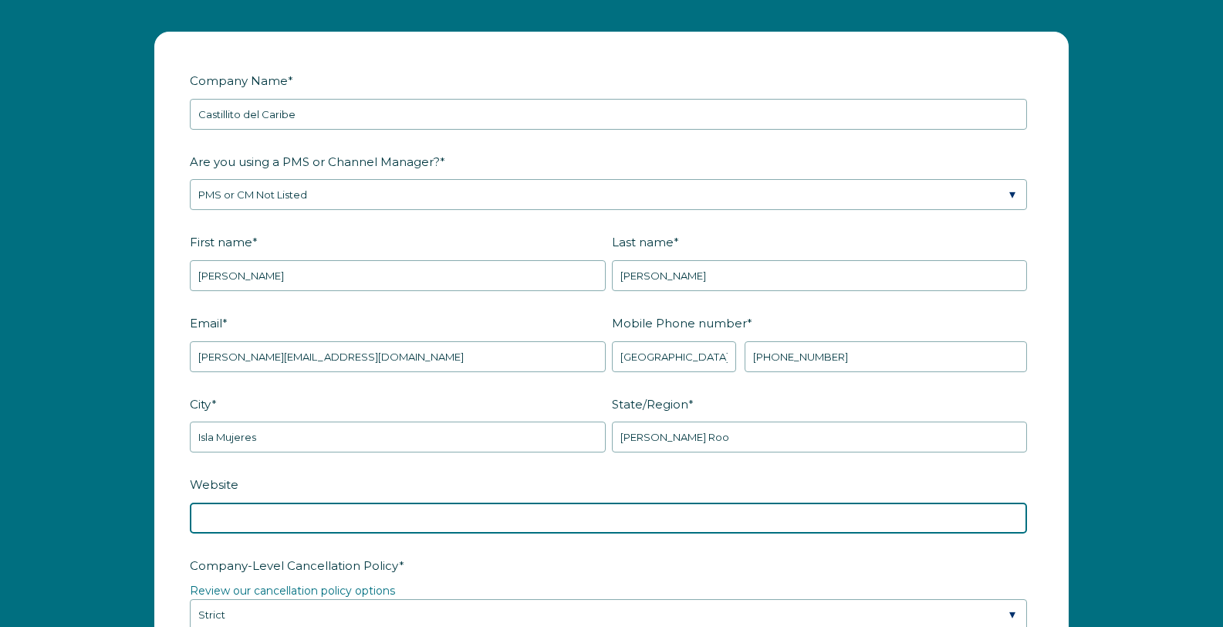
click at [288, 503] on input "Website" at bounding box center [609, 518] width 838 height 31
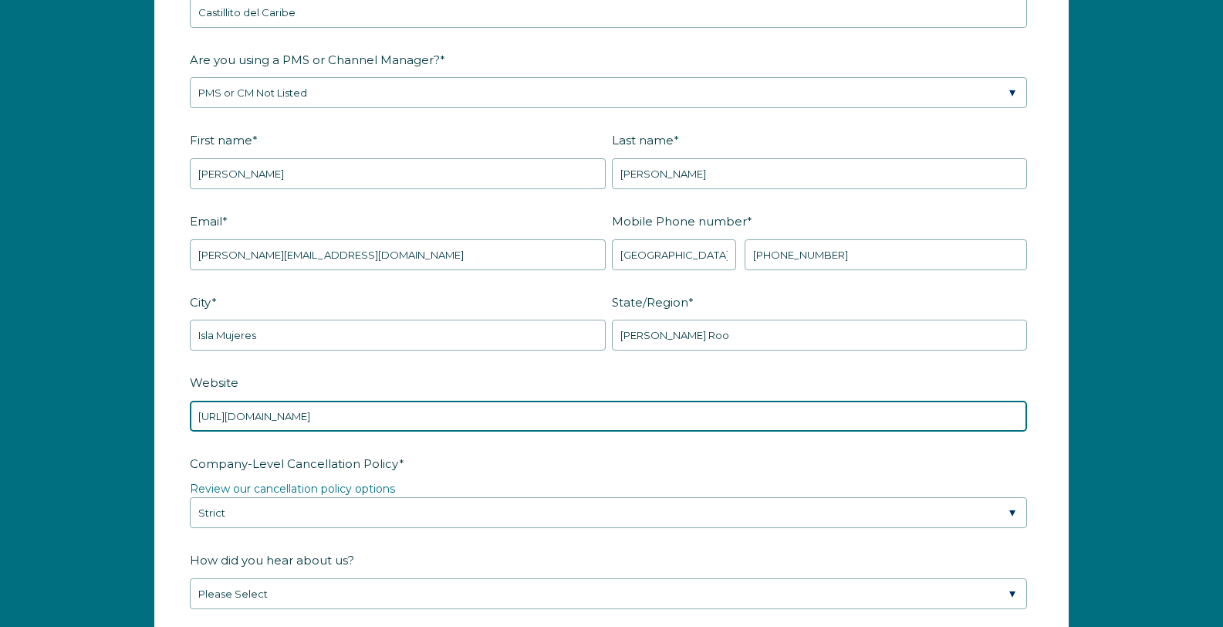
scroll to position [2208, 0]
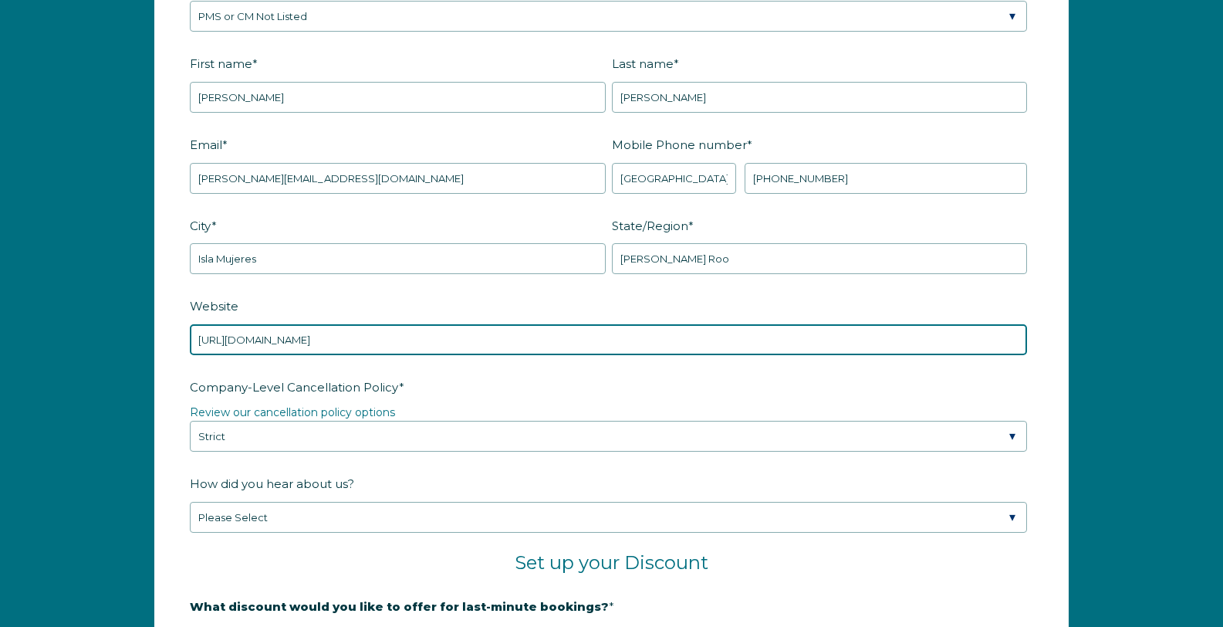
type input "[URL][DOMAIN_NAME]"
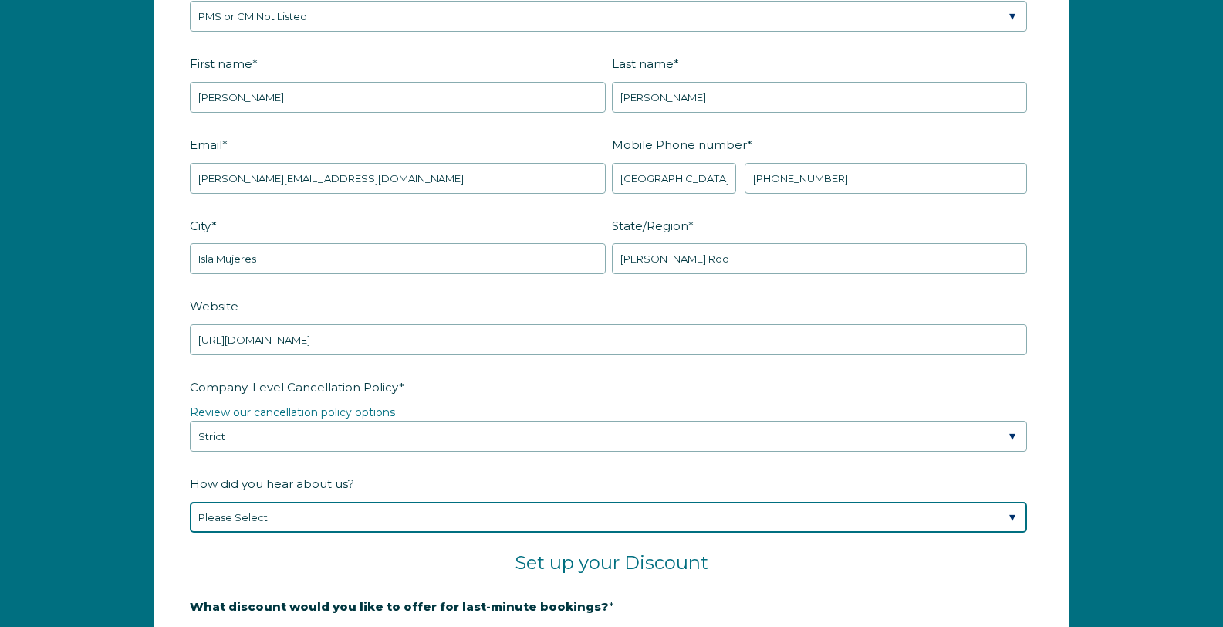
click at [267, 502] on select "Please Select Found Whimstay through a Google search Spoke to a Whimstay salesp…" at bounding box center [609, 517] width 838 height 31
select select "Social Media"
click at [190, 502] on select "Please Select Found Whimstay through a Google search Spoke to a Whimstay salesp…" at bounding box center [609, 517] width 838 height 31
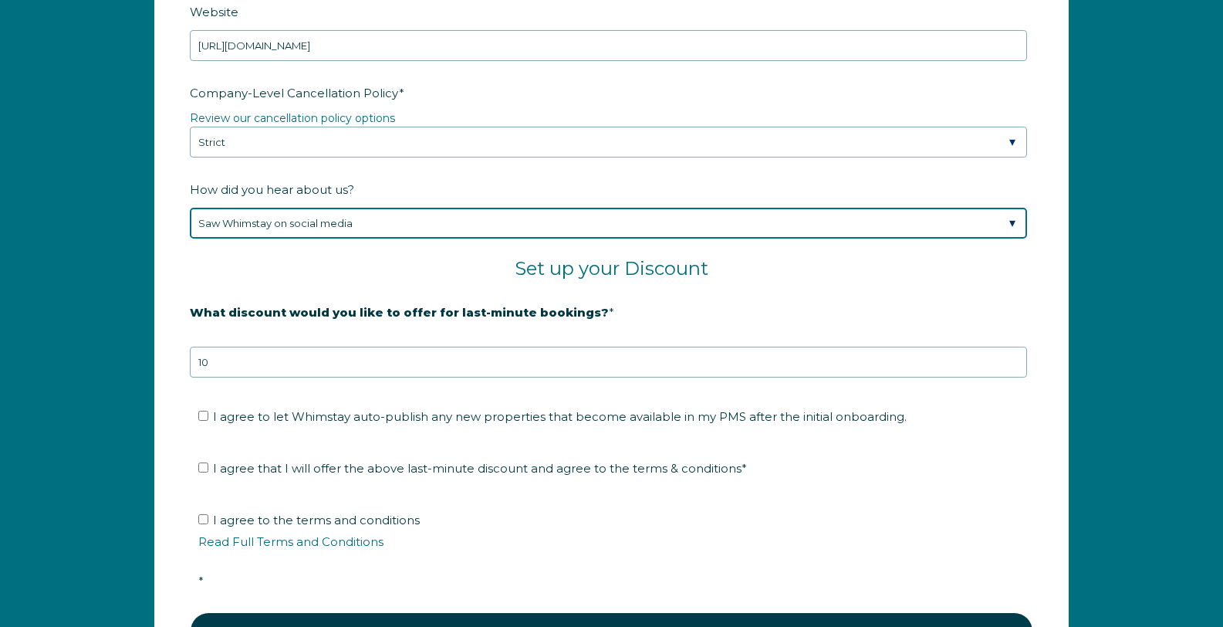
scroll to position [2510, 0]
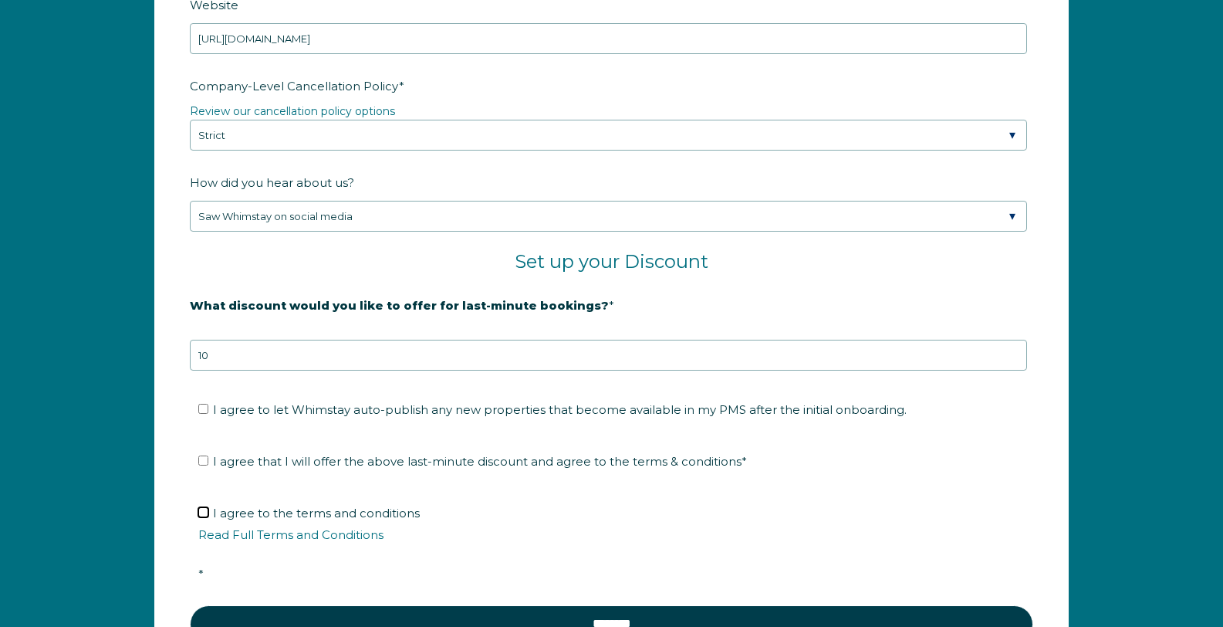
click at [204, 507] on input "I agree to the terms and conditions Read Full Terms and Conditions *" at bounding box center [203, 512] width 10 height 10
checkbox input "true"
click at [206, 455] on input "I agree that I will offer the above last-minute discount and agree to the terms…" at bounding box center [203, 460] width 10 height 10
checkbox input "true"
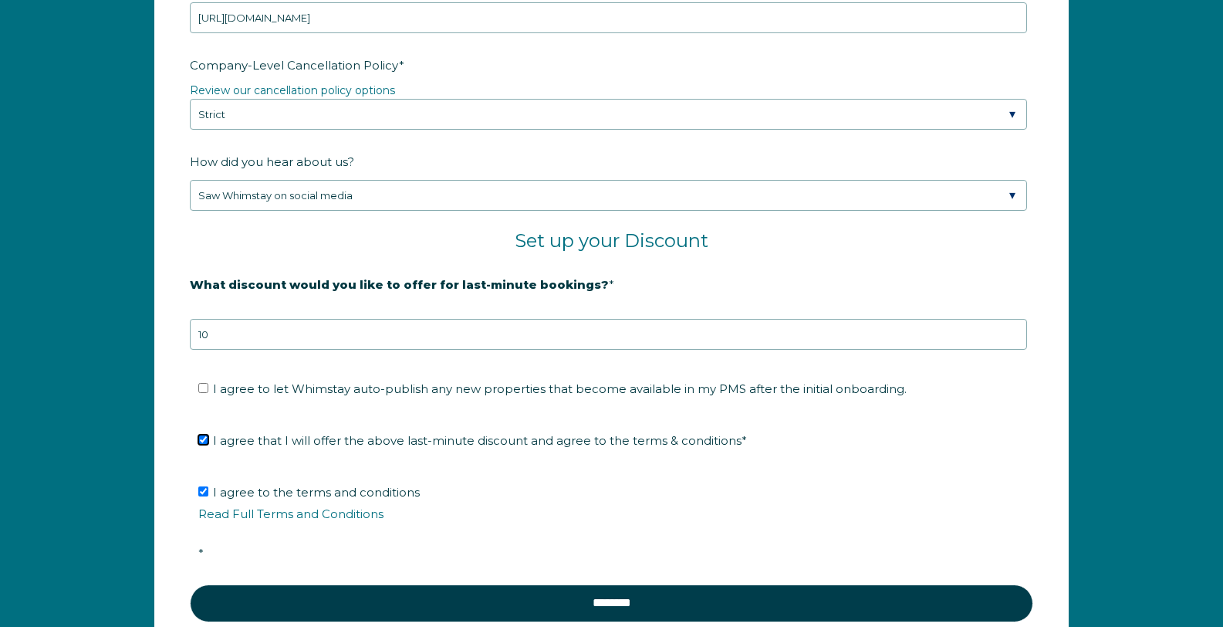
scroll to position [2532, 0]
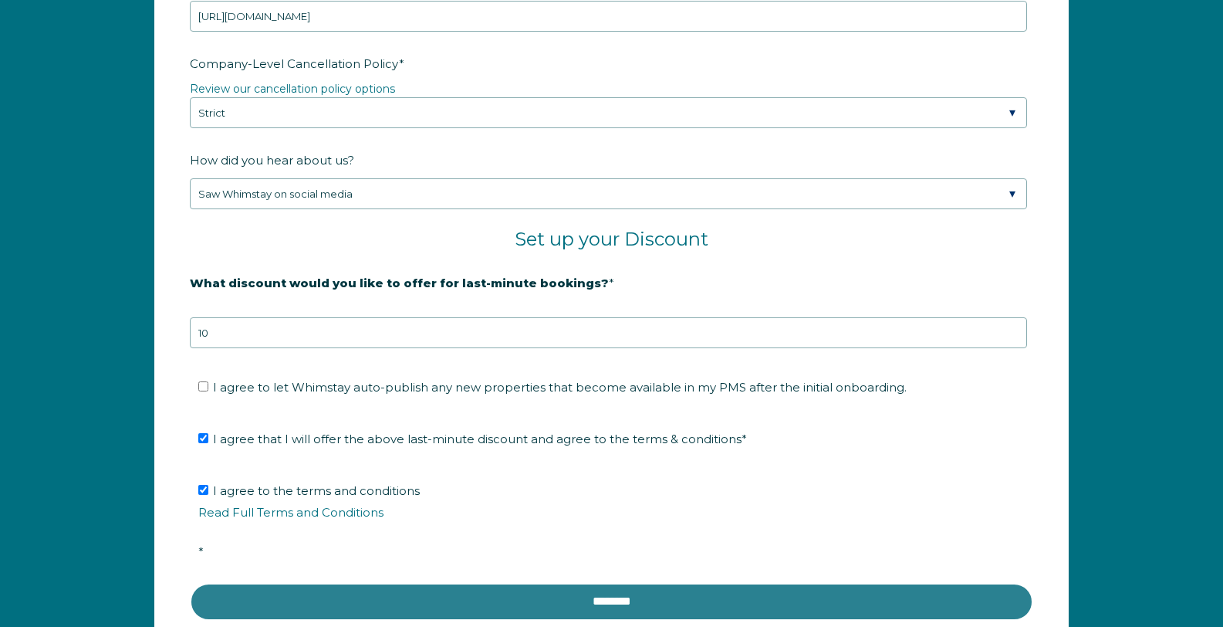
click at [472, 583] on input "********" at bounding box center [612, 601] width 844 height 37
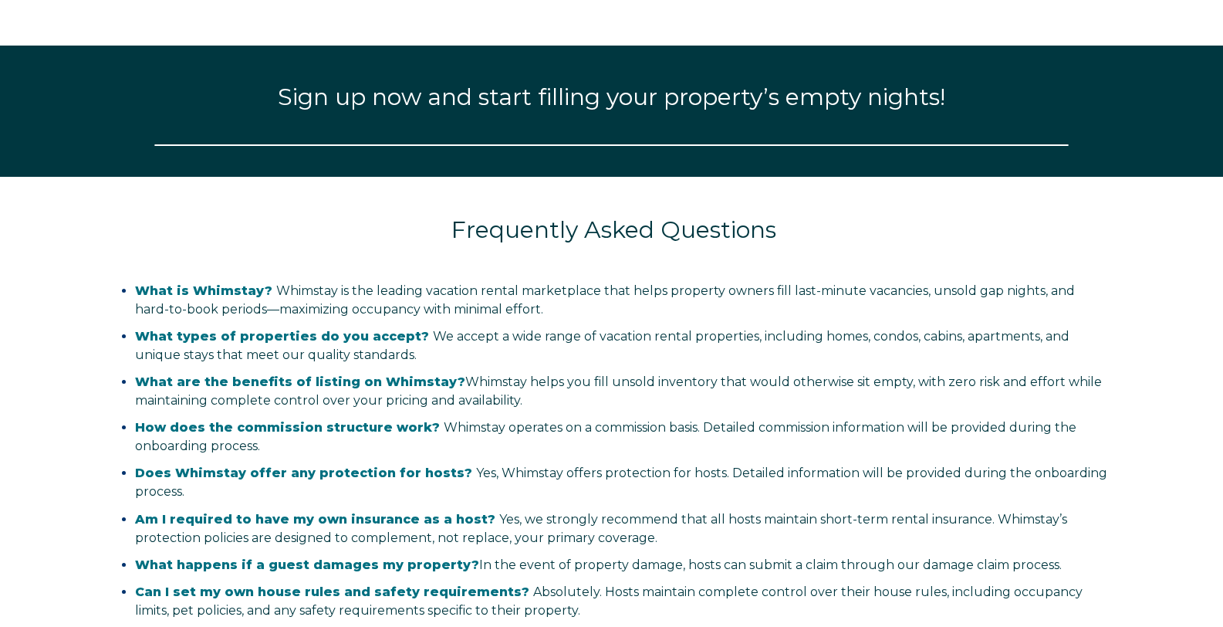
select select "US"
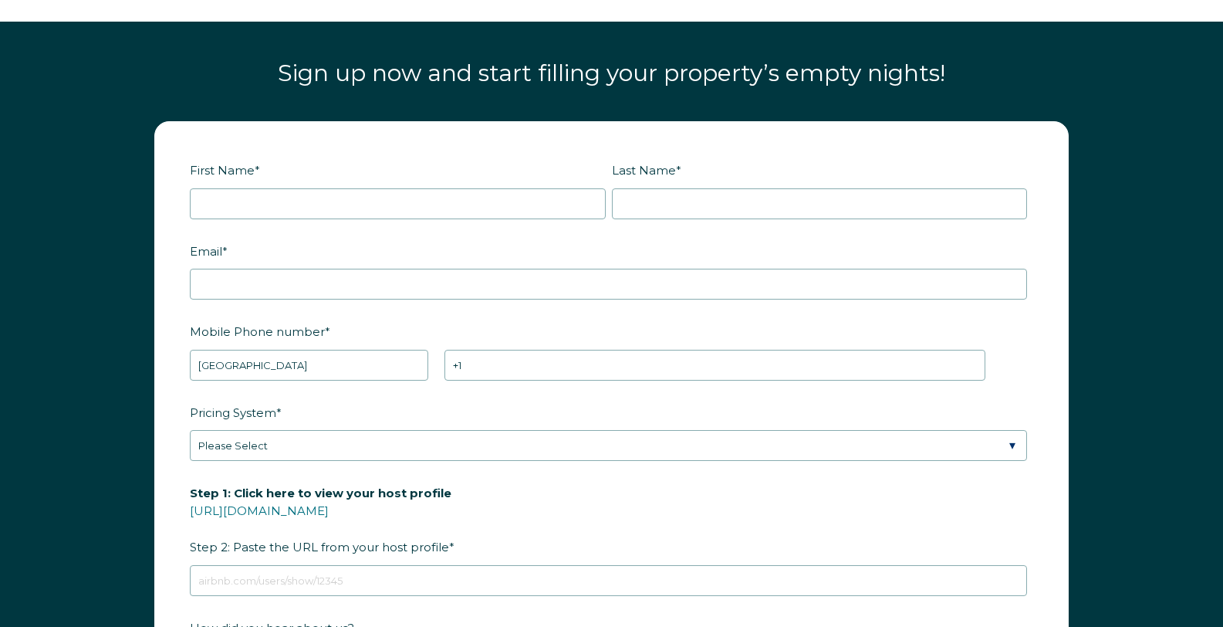
scroll to position [1970, 0]
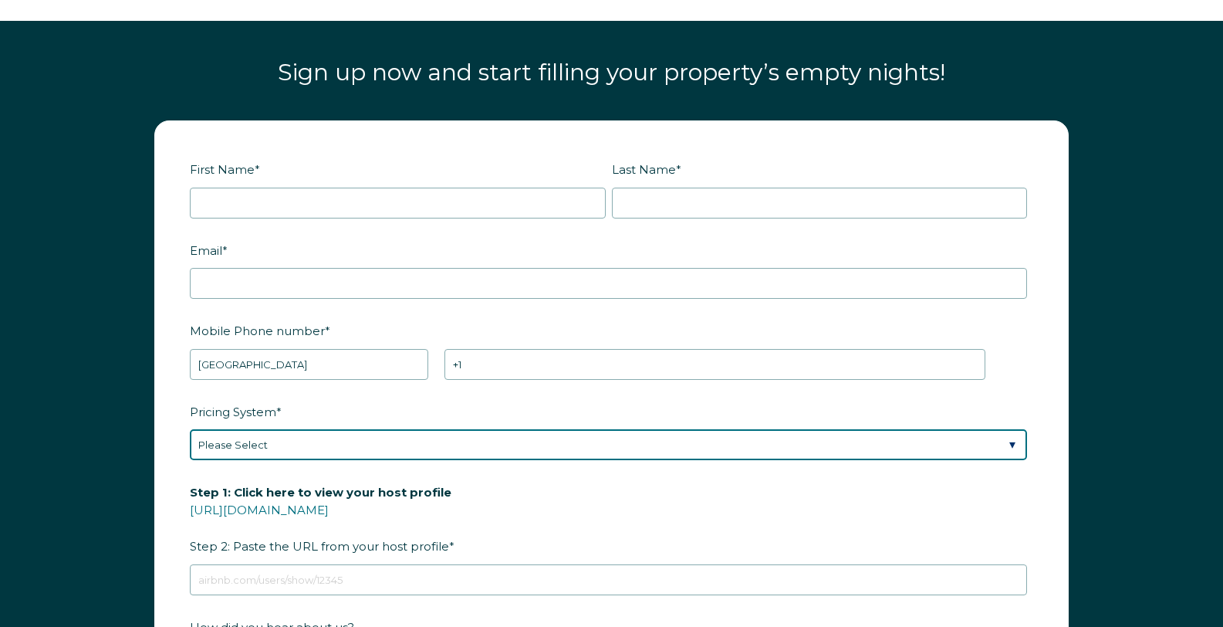
click at [265, 429] on select "Please Select Manual Airbnb Smart Pricing PriceLabs Wheelhouse Beyond Pricing 3…" at bounding box center [609, 444] width 838 height 31
select select "PriceLabs"
click at [190, 429] on select "Please Select Manual Airbnb Smart Pricing PriceLabs Wheelhouse Beyond Pricing 3…" at bounding box center [609, 444] width 838 height 31
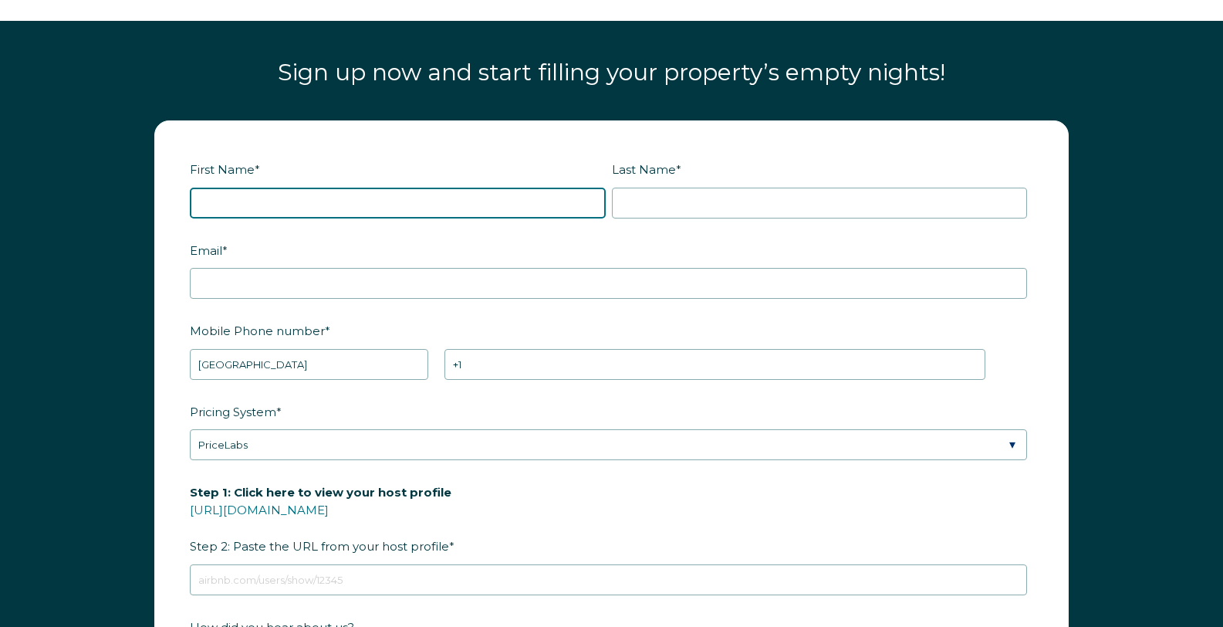
click at [236, 188] on input "First Name *" at bounding box center [398, 203] width 416 height 31
type input "[PERSON_NAME]"
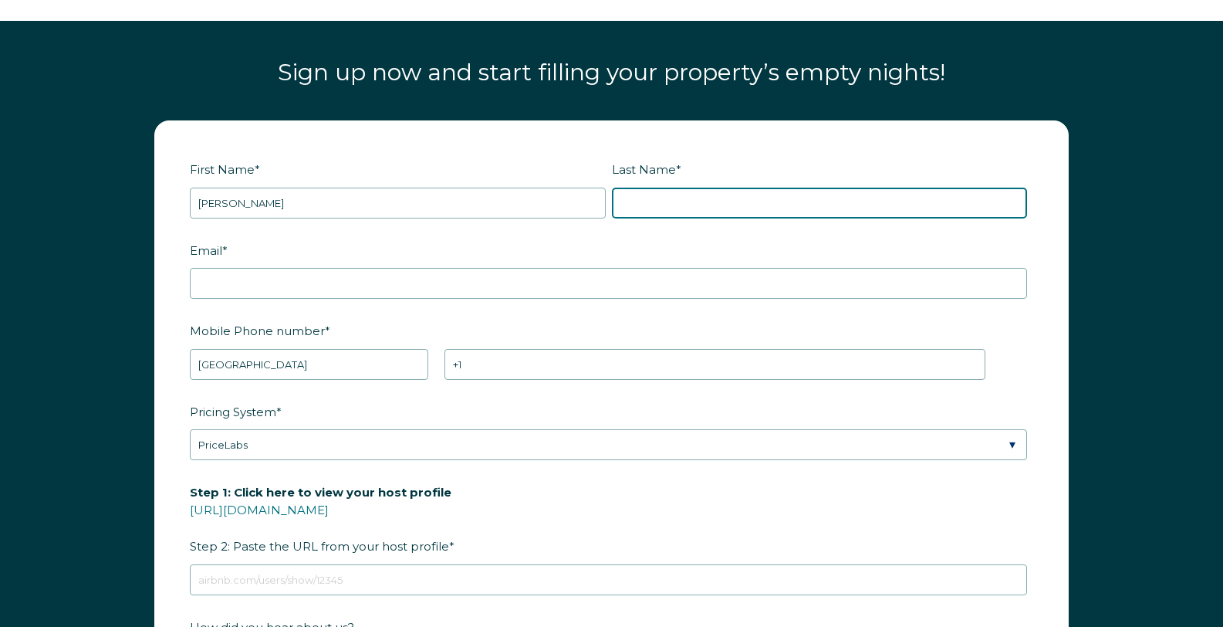
click at [705, 188] on input "Last Name *" at bounding box center [820, 203] width 416 height 31
type input "[PERSON_NAME]"
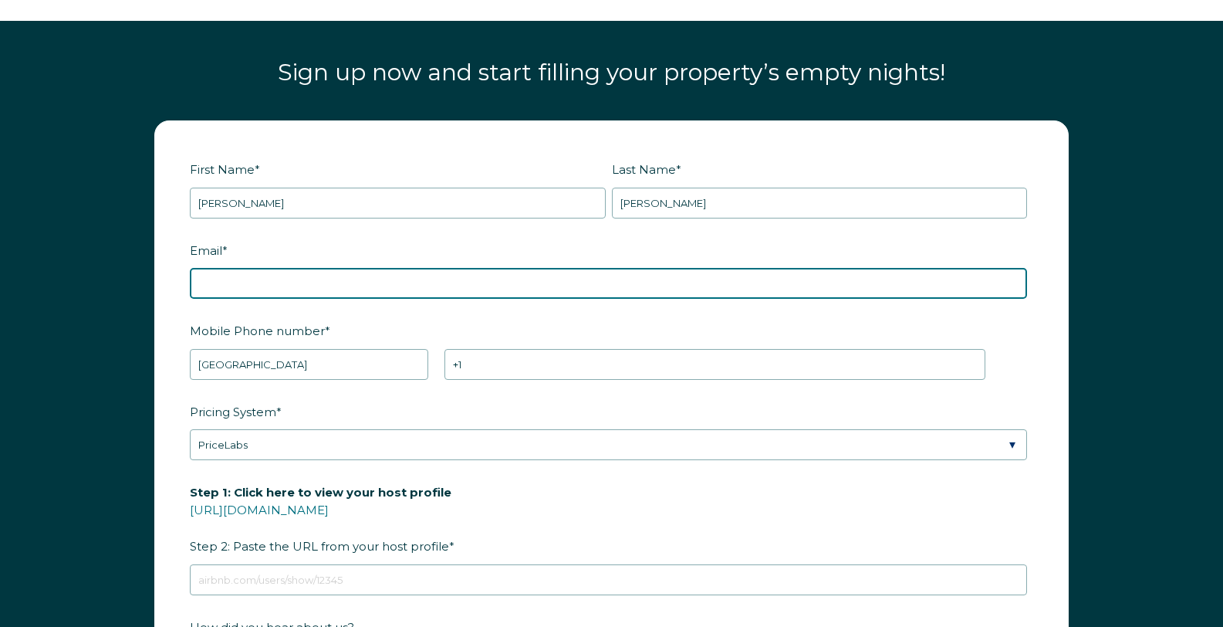
click at [344, 268] on input "Email *" at bounding box center [609, 283] width 838 height 31
type input "[PERSON_NAME][EMAIL_ADDRESS][DOMAIN_NAME]"
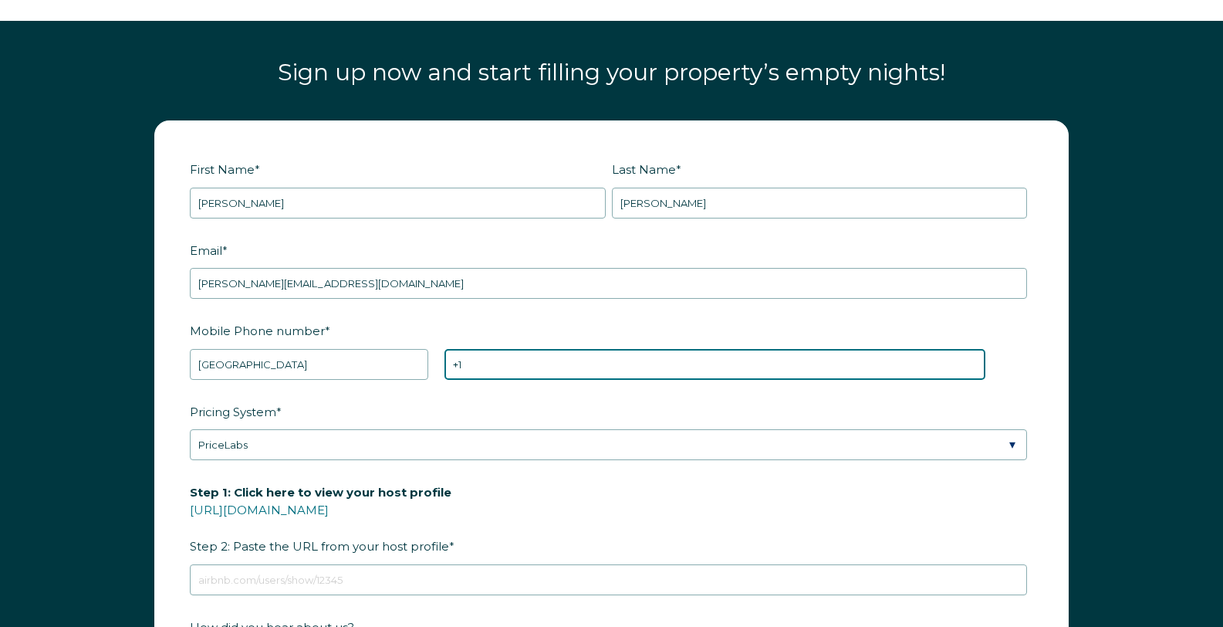
click at [530, 349] on input "+1" at bounding box center [715, 364] width 541 height 31
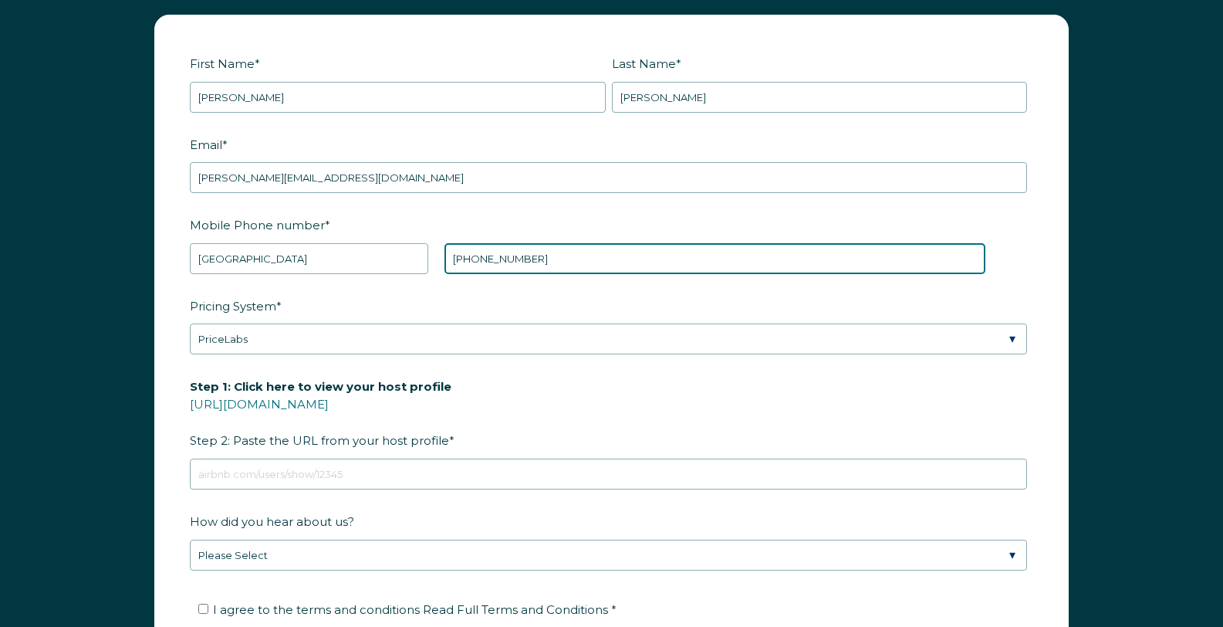
scroll to position [2080, 0]
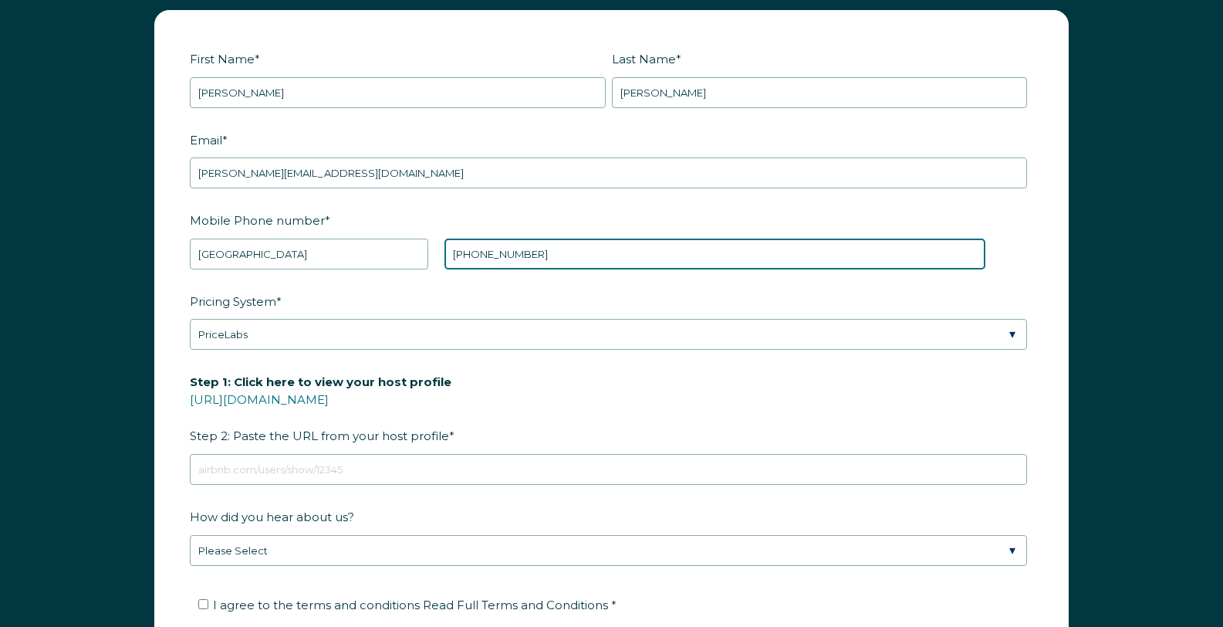
type input "[PHONE_NUMBER]"
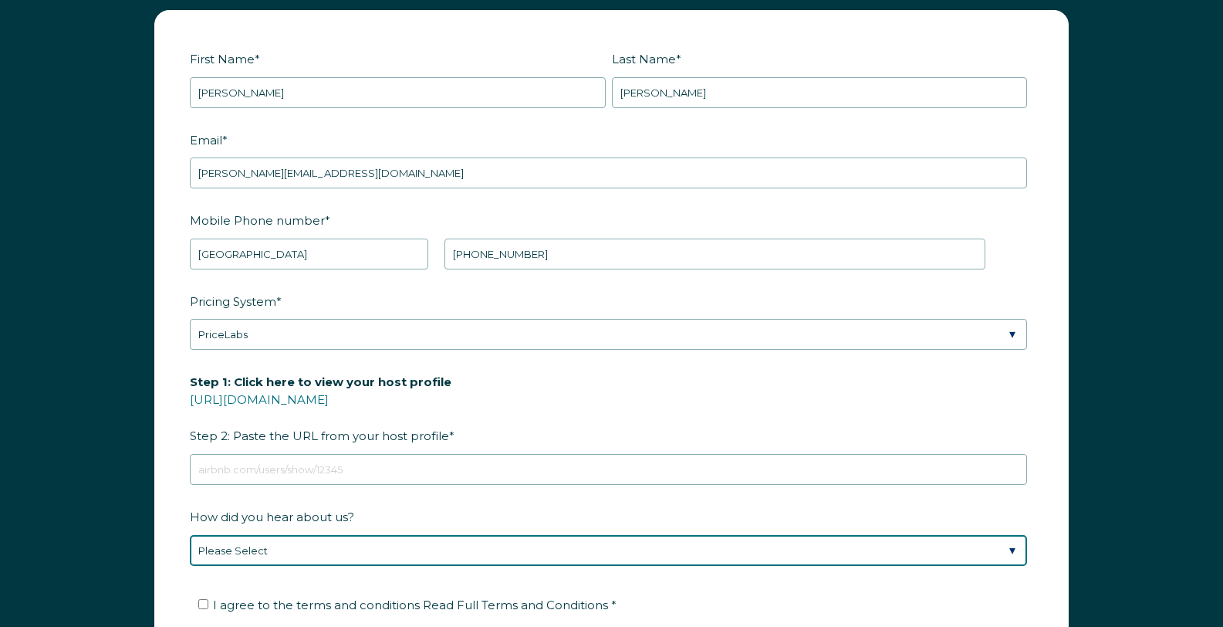
click at [342, 535] on select "Please Select Found Whimstay through a Google search Spoke to a Whimstay salesp…" at bounding box center [609, 550] width 838 height 31
select select "Social Media"
click at [190, 535] on select "Please Select Found Whimstay through a Google search Spoke to a Whimstay salesp…" at bounding box center [609, 550] width 838 height 31
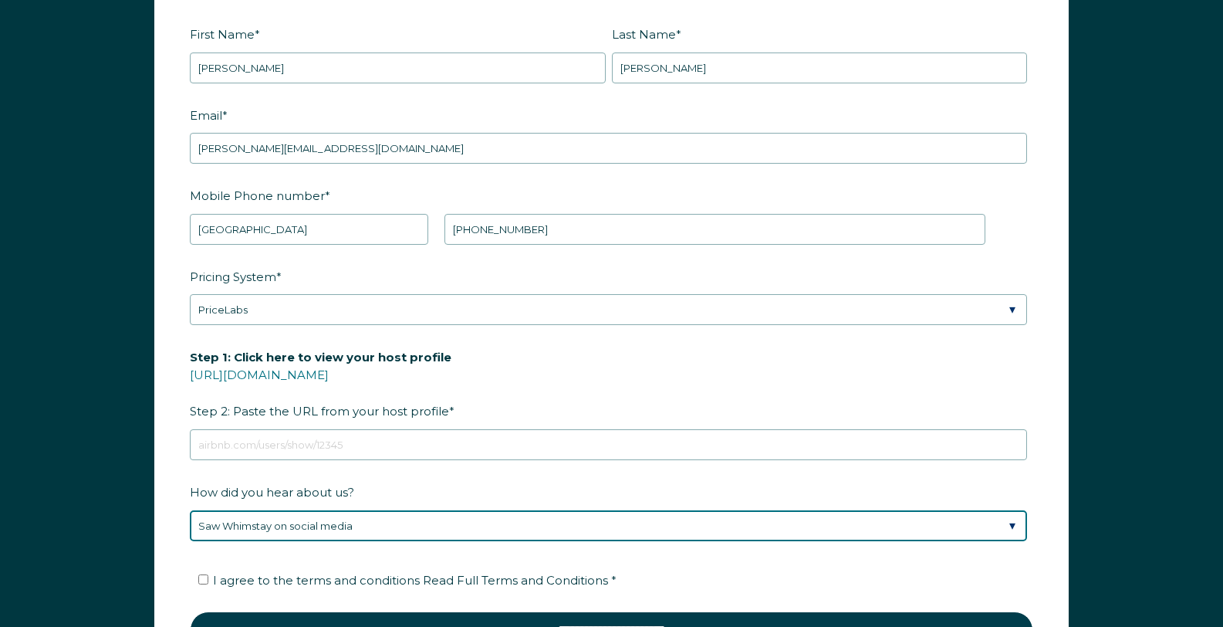
scroll to position [2122, 0]
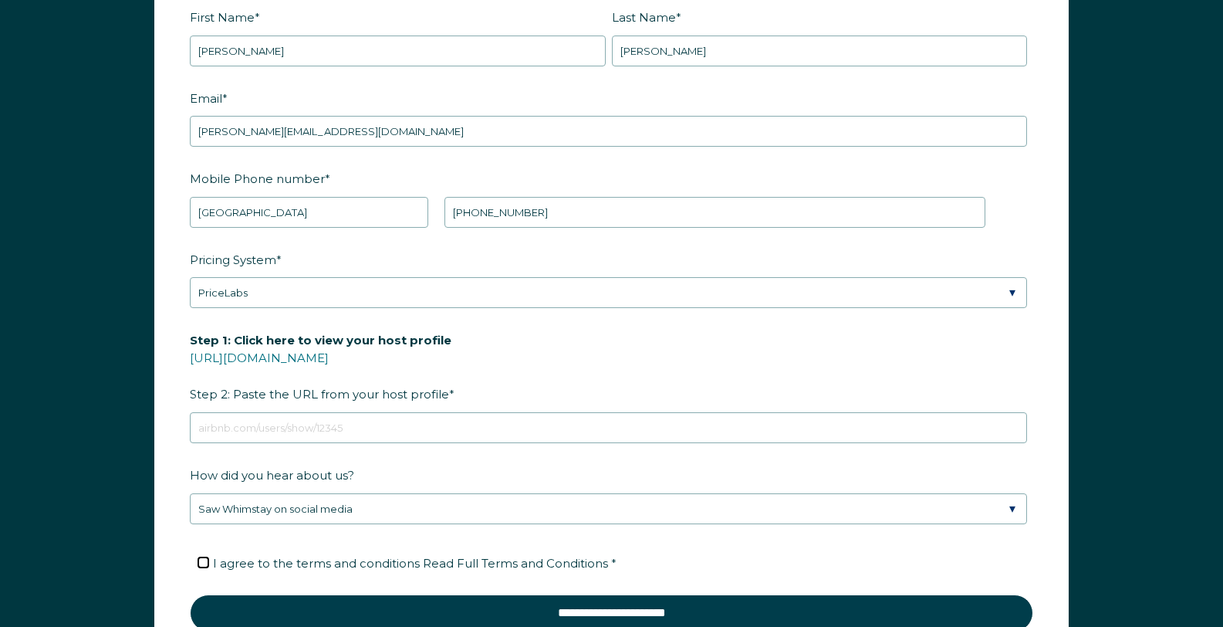
click at [202, 557] on input "I agree to the terms and conditions Read Full Terms and Conditions *" at bounding box center [203, 562] width 10 height 10
checkbox input "true"
click at [329, 350] on link "https://www.airbnb.com/users/show/" at bounding box center [259, 357] width 139 height 15
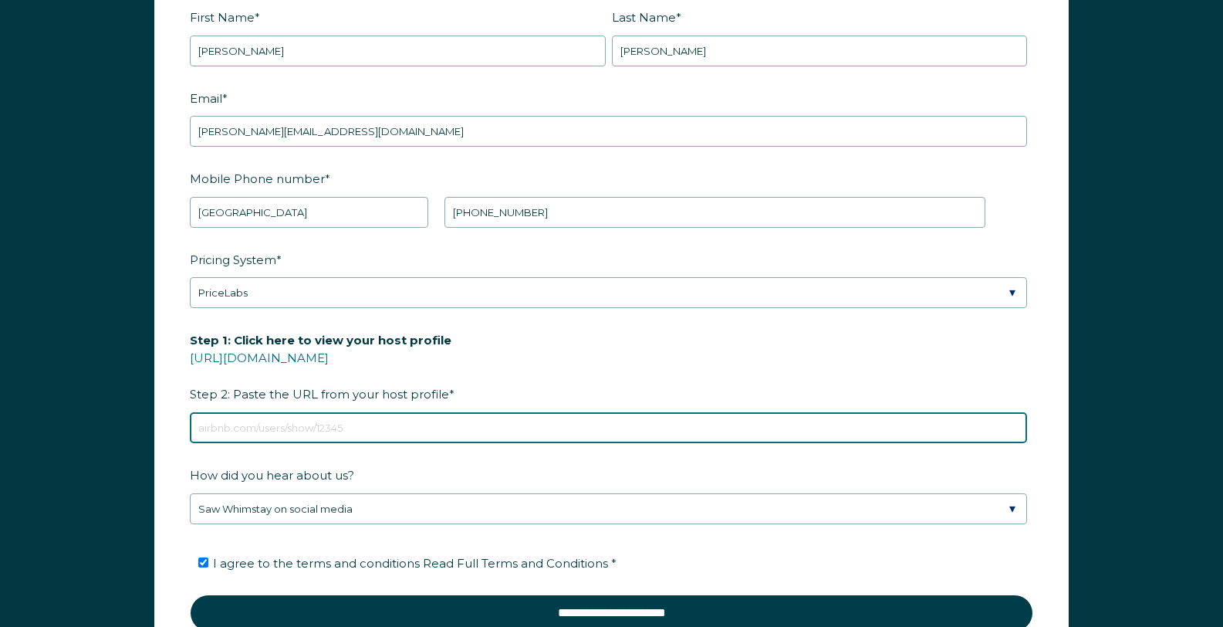
click at [240, 412] on input "Step 1: Click here to view your host profile https://www.airbnb.com/users/show/…" at bounding box center [609, 427] width 838 height 31
paste input "https://www.airbnb.com/users/show/104624153"
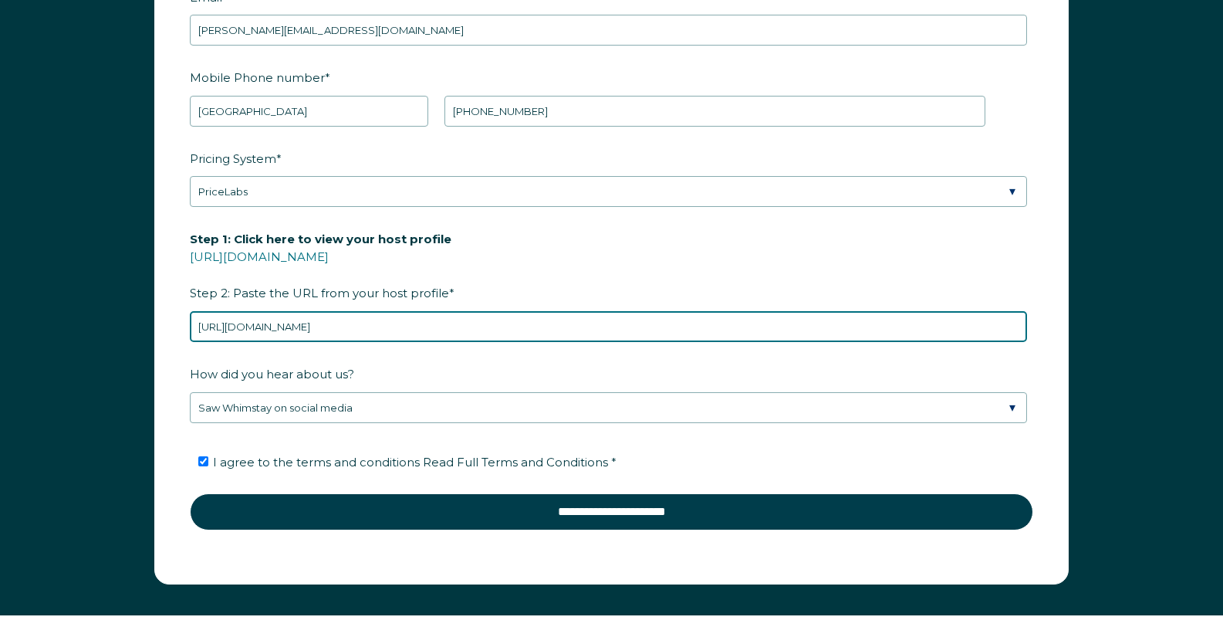
scroll to position [2227, 0]
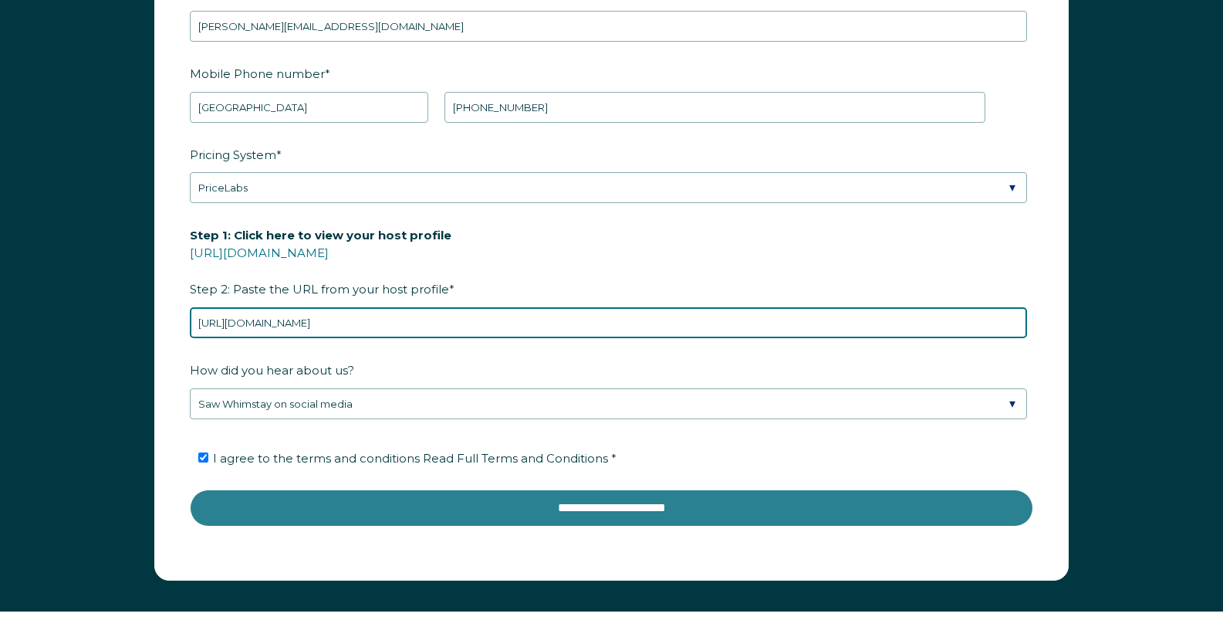
type input "https://www.airbnb.com/users/show/104624153"
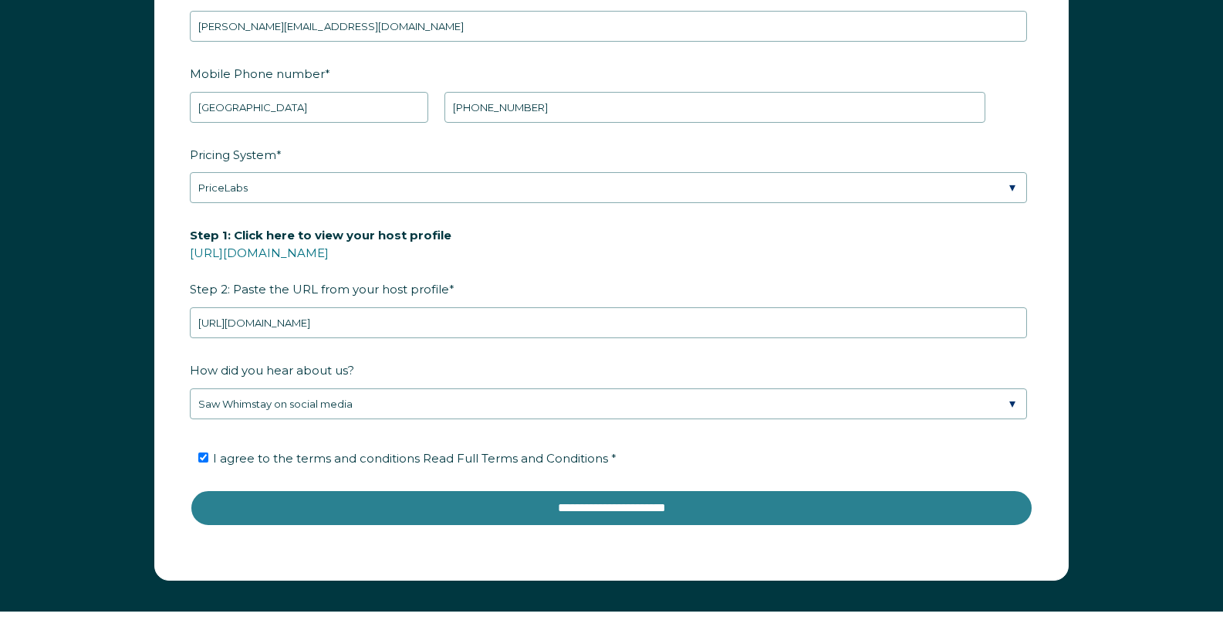
click at [567, 489] on input "**********" at bounding box center [612, 507] width 844 height 37
